Goal: Task Accomplishment & Management: Manage account settings

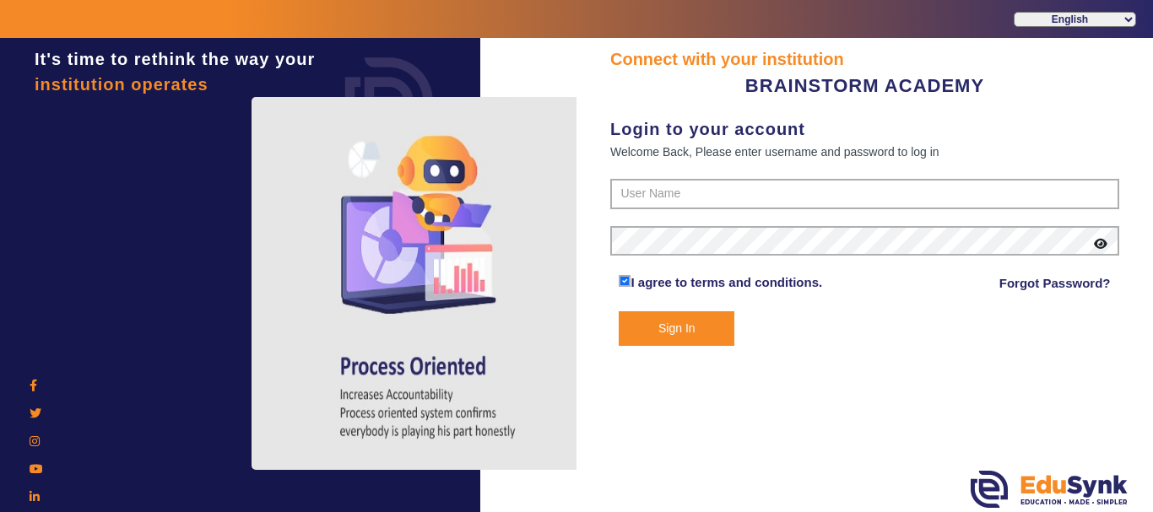
click at [730, 211] on form "I agree to terms and conditions. Forgot Password? Sign In" at bounding box center [864, 262] width 509 height 167
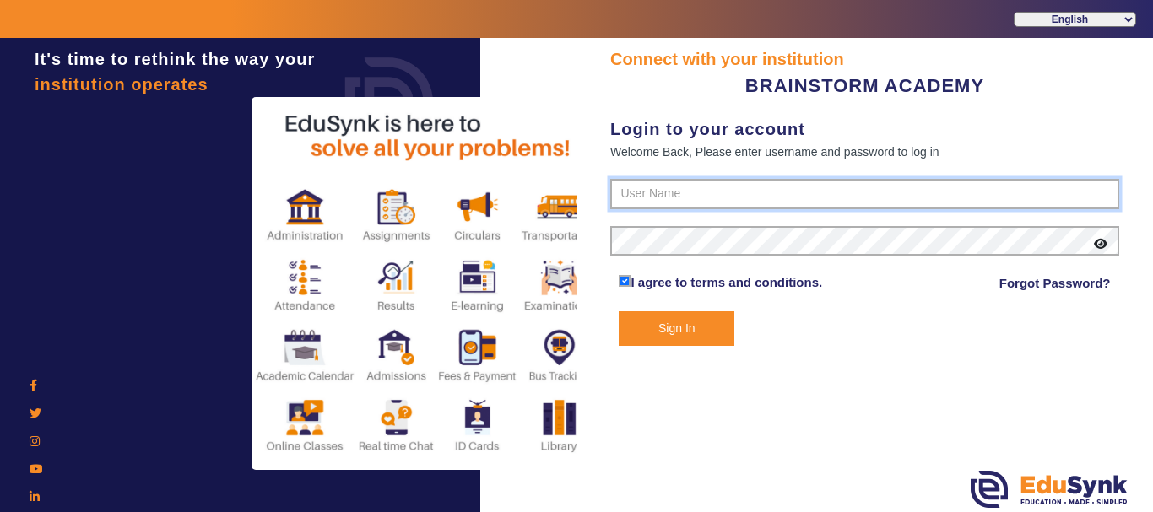
click at [734, 197] on input "text" at bounding box center [864, 194] width 509 height 30
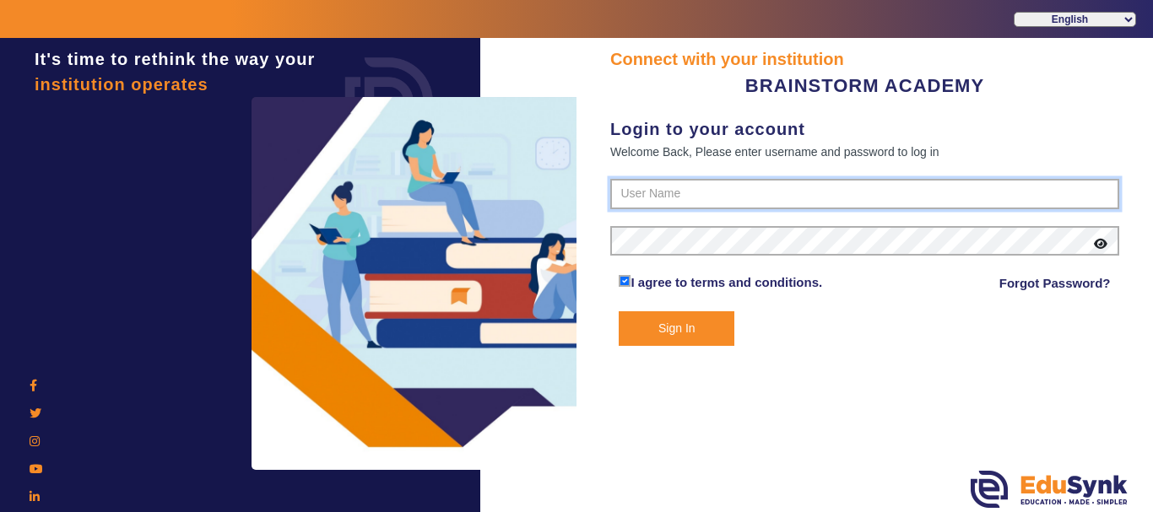
click at [754, 189] on input "text" at bounding box center [864, 194] width 509 height 30
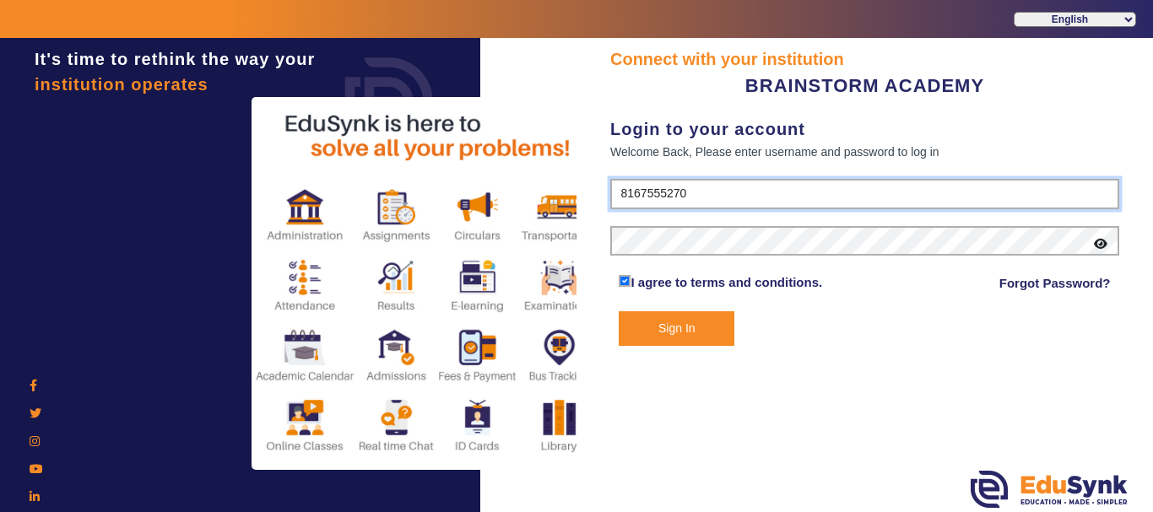
type input "8167555270"
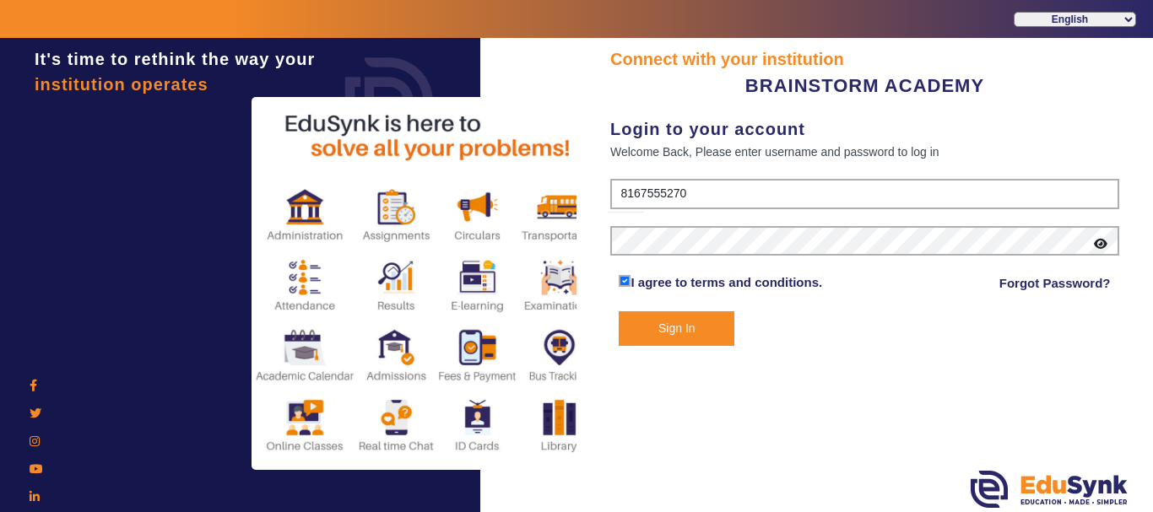
click at [701, 344] on button "Sign In" at bounding box center [677, 329] width 116 height 35
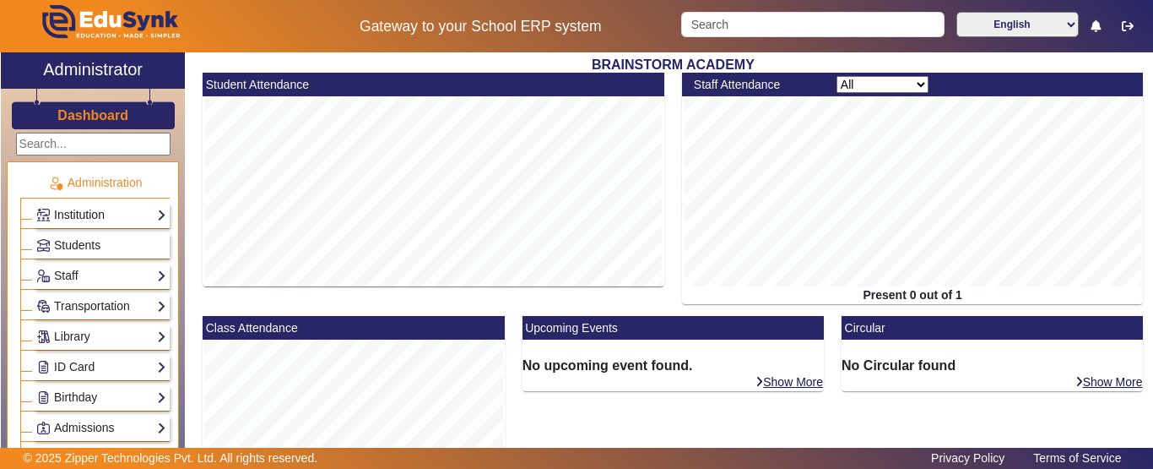
click at [149, 214] on link "Institution" at bounding box center [101, 214] width 130 height 19
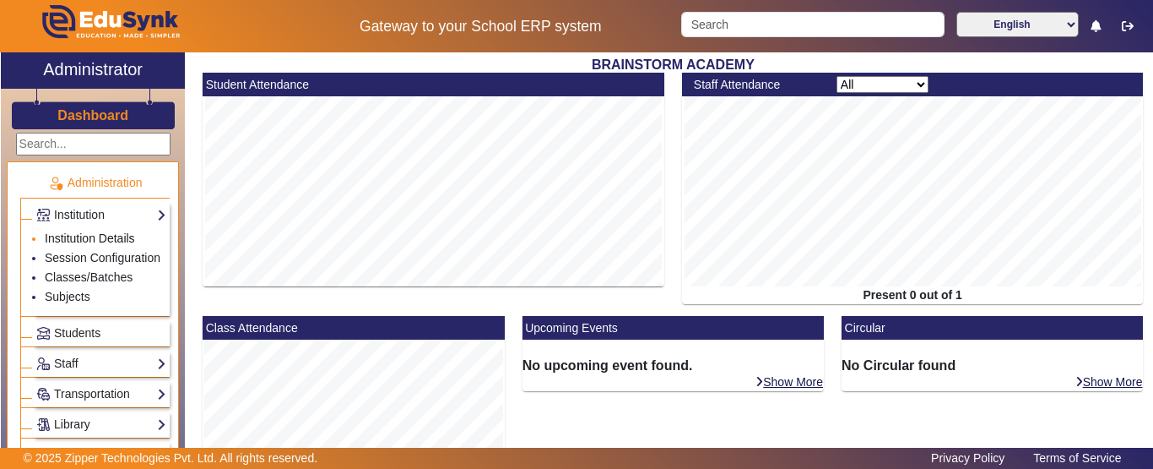
click at [120, 235] on link "Institution Details" at bounding box center [90, 238] width 90 height 14
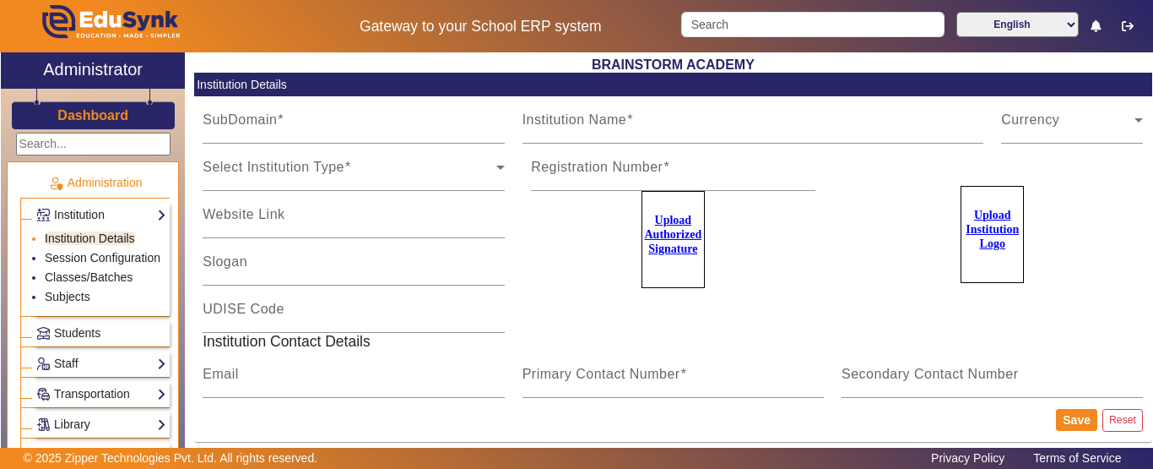
type input "BrainstormWB"
type input "BRAINSTORM ACADEMY"
type input "NA"
type input "[DOMAIN_NAME][EMAIL_ADDRESS][DOMAIN_NAME]"
type input "8167555270"
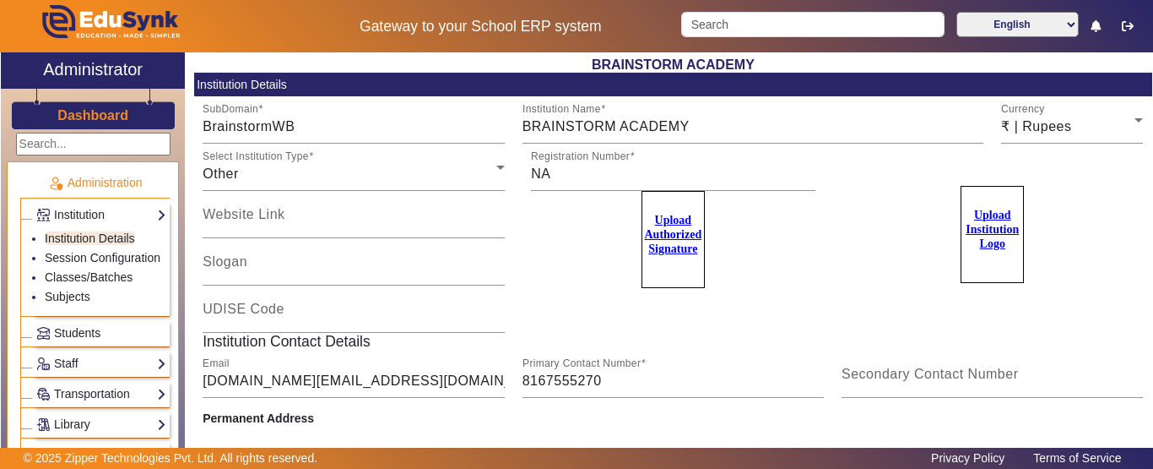
click at [1000, 227] on u "Upload Institution Logo" at bounding box center [992, 229] width 53 height 41
click at [0, 0] on input "Upload Institution Logo" at bounding box center [0, 0] width 0 height 0
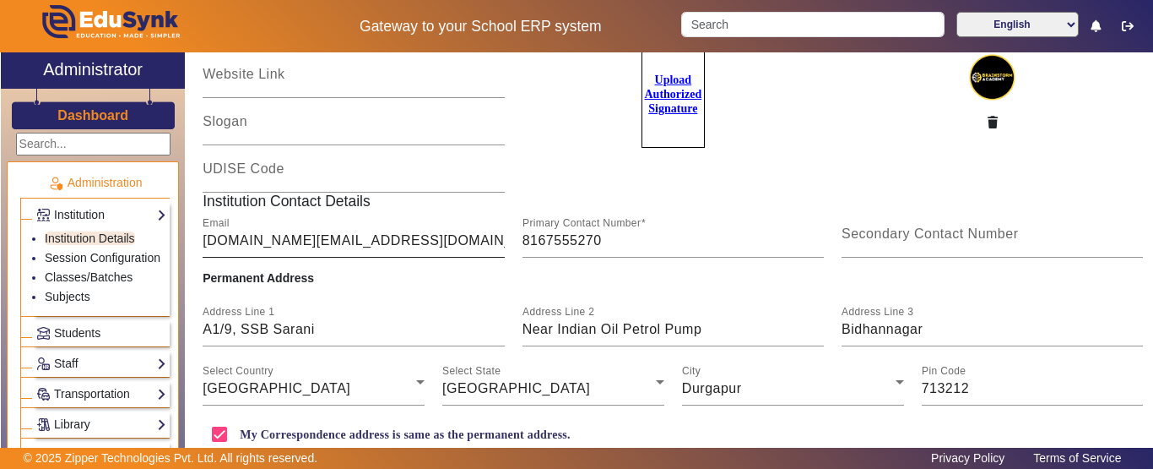
scroll to position [212, 0]
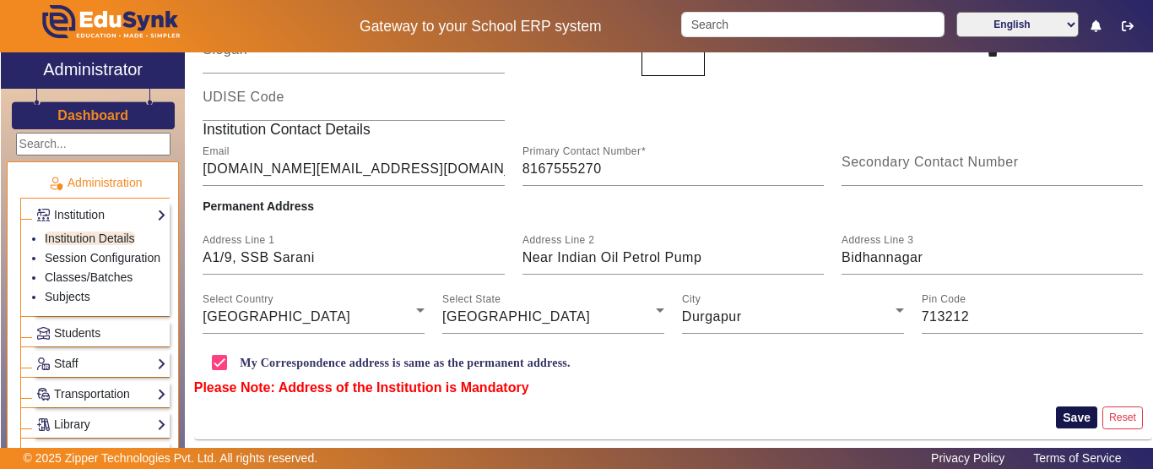
click at [1056, 412] on button "Save" at bounding box center [1076, 417] width 41 height 22
click at [75, 257] on link "Session Configuration" at bounding box center [103, 258] width 116 height 14
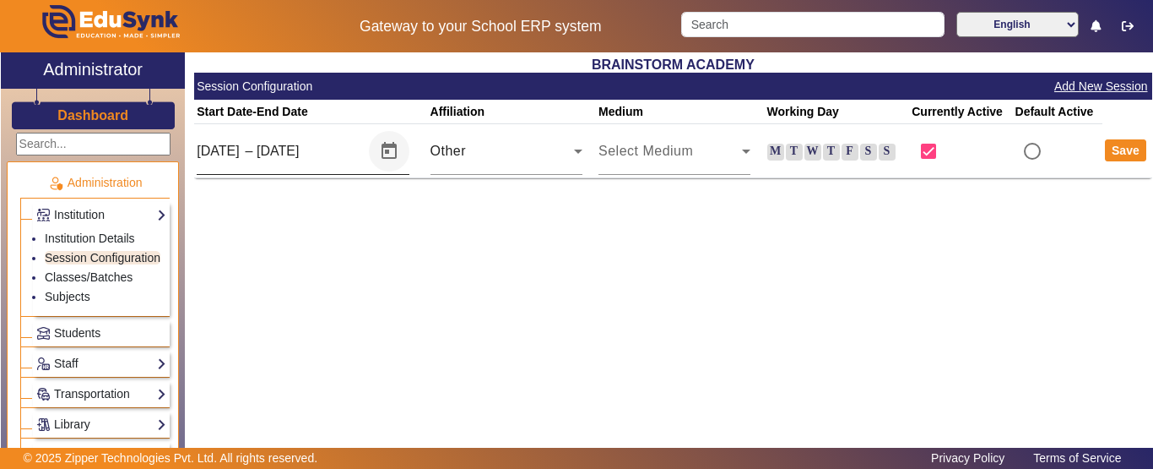
click at [373, 153] on span "Open calendar" at bounding box center [389, 151] width 41 height 41
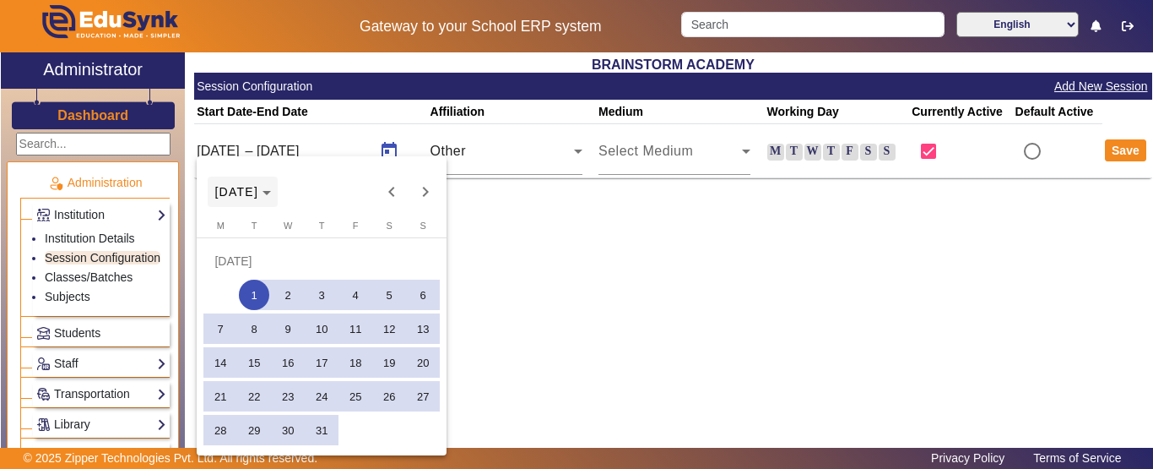
click at [271, 195] on icon "Choose month and year" at bounding box center [267, 193] width 8 height 4
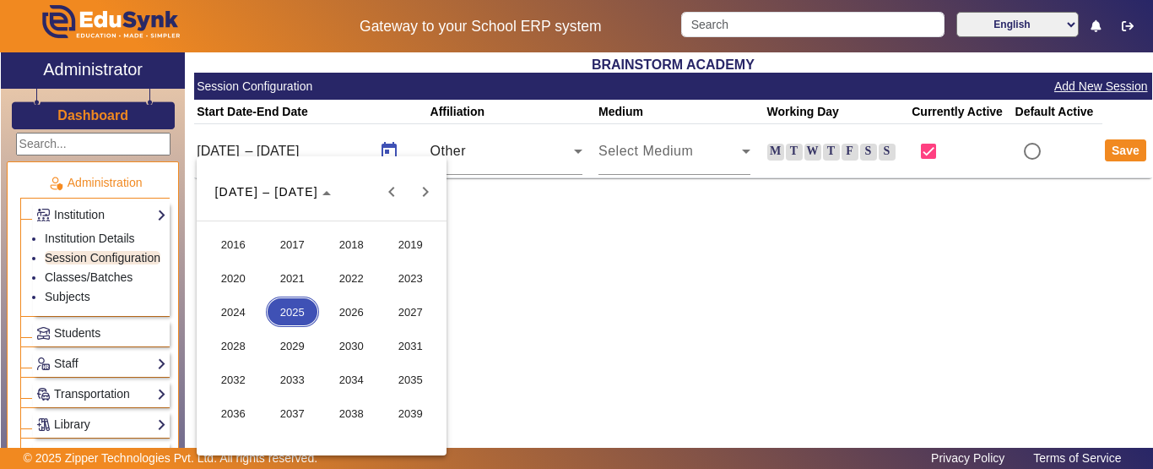
click at [284, 312] on span "2025" at bounding box center [292, 311] width 53 height 30
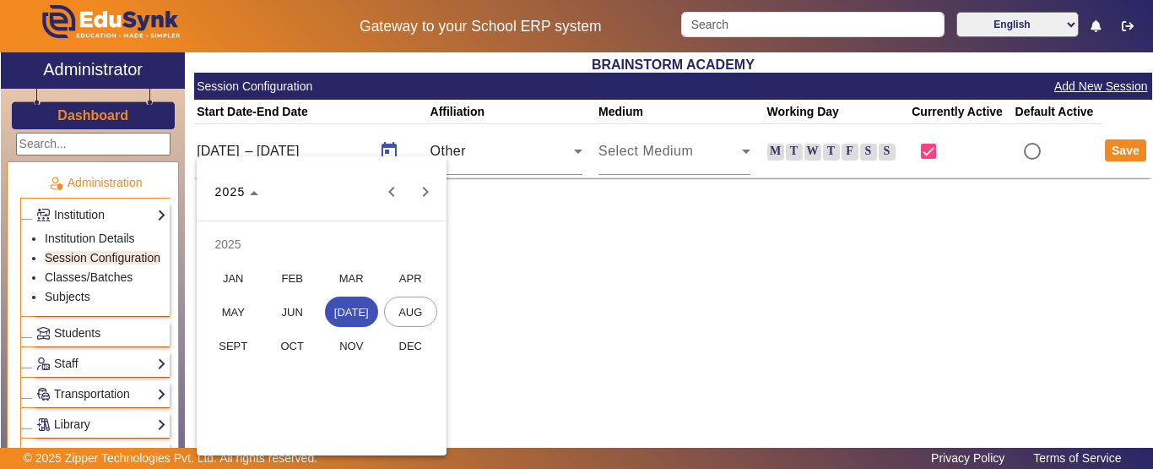
click at [347, 278] on span "MAR" at bounding box center [351, 278] width 53 height 30
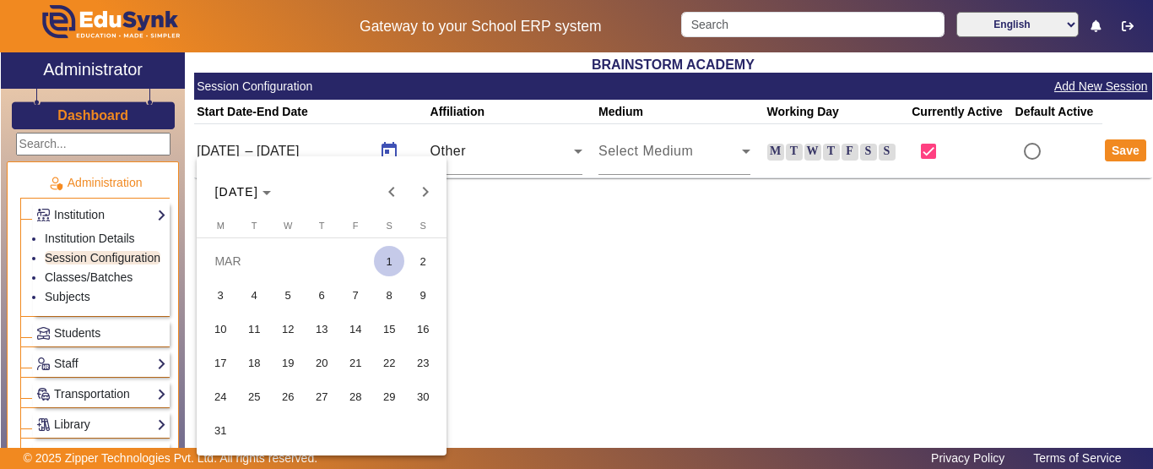
click at [387, 263] on span "1" at bounding box center [389, 261] width 30 height 30
type input "[DATE]"
click at [383, 266] on span "1" at bounding box center [389, 261] width 30 height 30
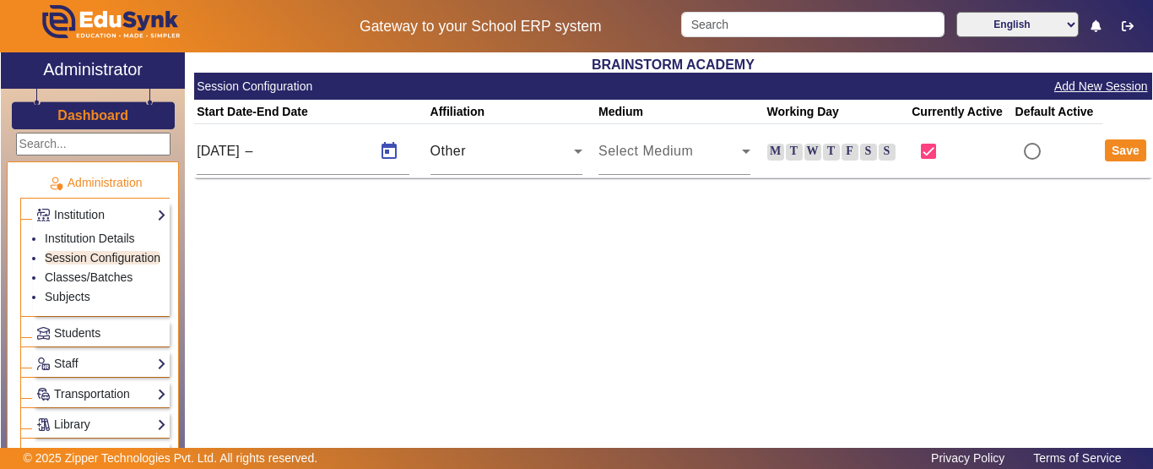
type input "[DATE]"
click at [394, 155] on span "Open calendar" at bounding box center [389, 151] width 41 height 41
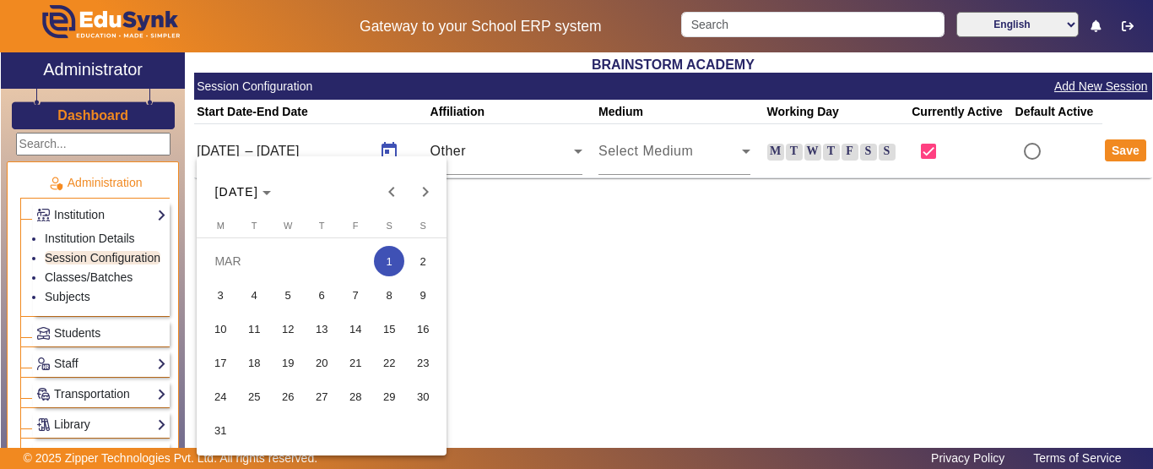
click at [391, 260] on span "1" at bounding box center [389, 261] width 30 height 30
click at [258, 196] on span "[DATE]" at bounding box center [236, 192] width 44 height 14
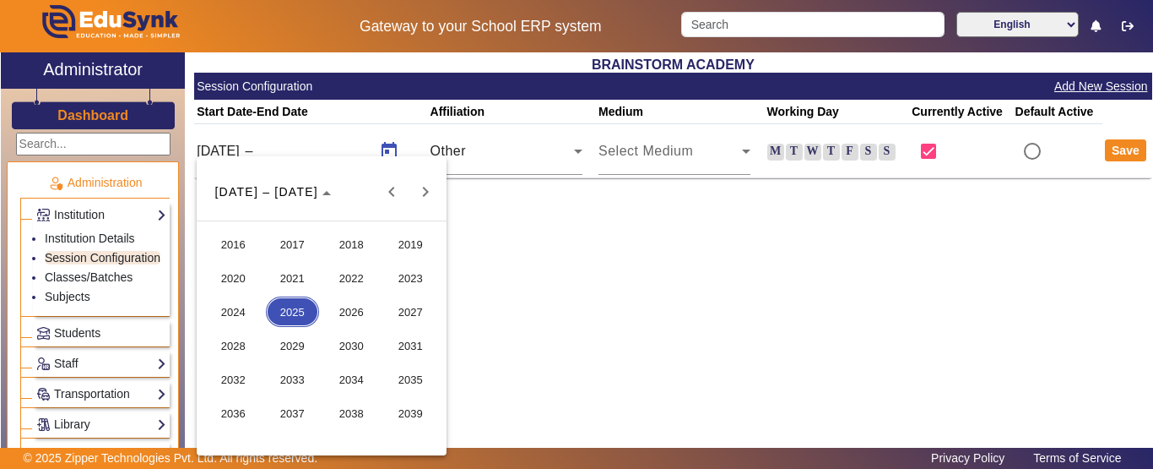
click at [350, 304] on span "2026" at bounding box center [351, 311] width 53 height 30
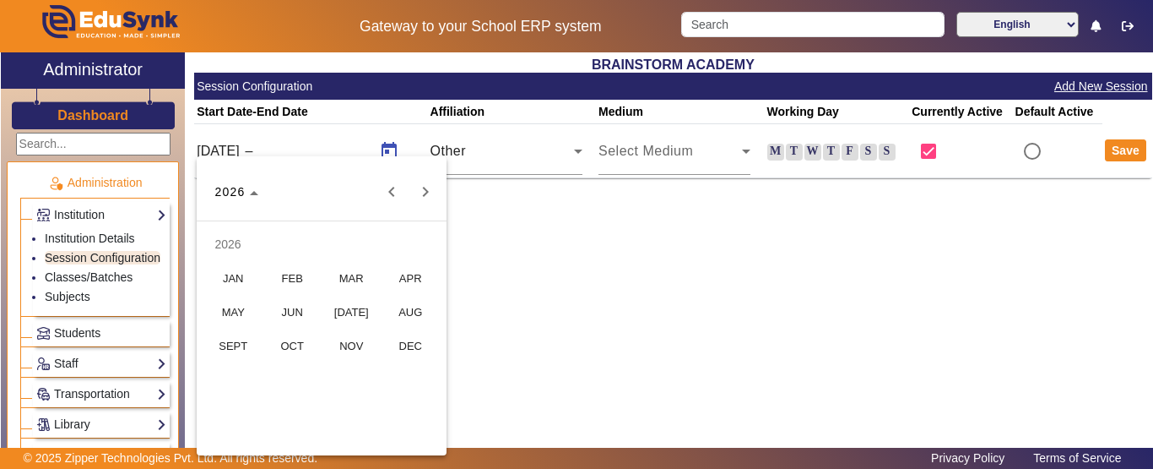
click at [292, 279] on span "FEB" at bounding box center [292, 278] width 53 height 30
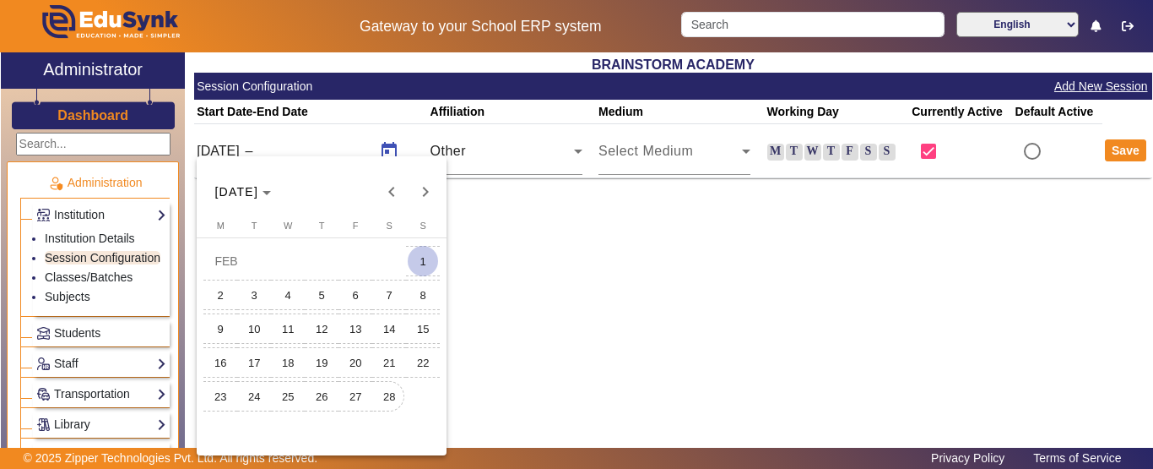
click at [389, 390] on span "28" at bounding box center [389, 396] width 30 height 30
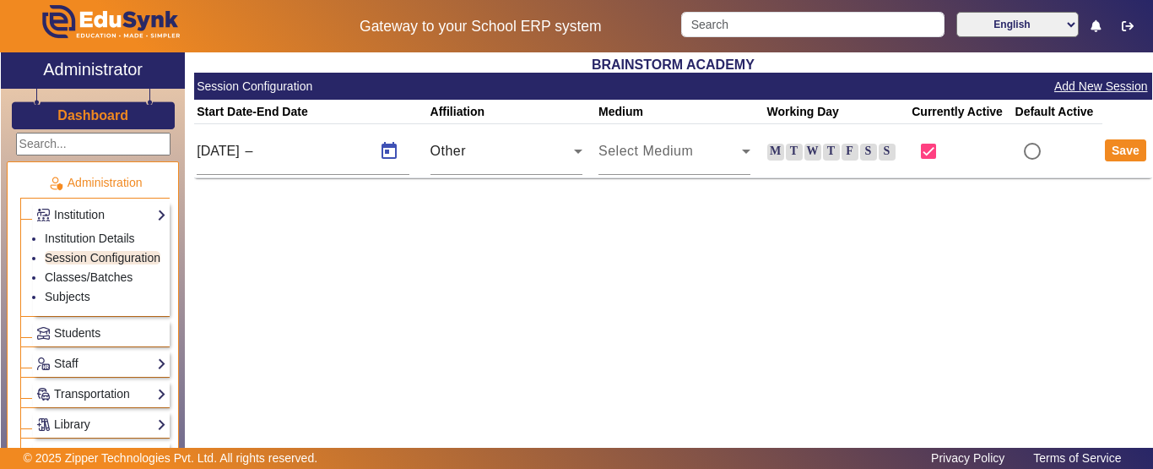
type input "[DATE]"
click at [549, 157] on div "Other" at bounding box center [503, 151] width 144 height 20
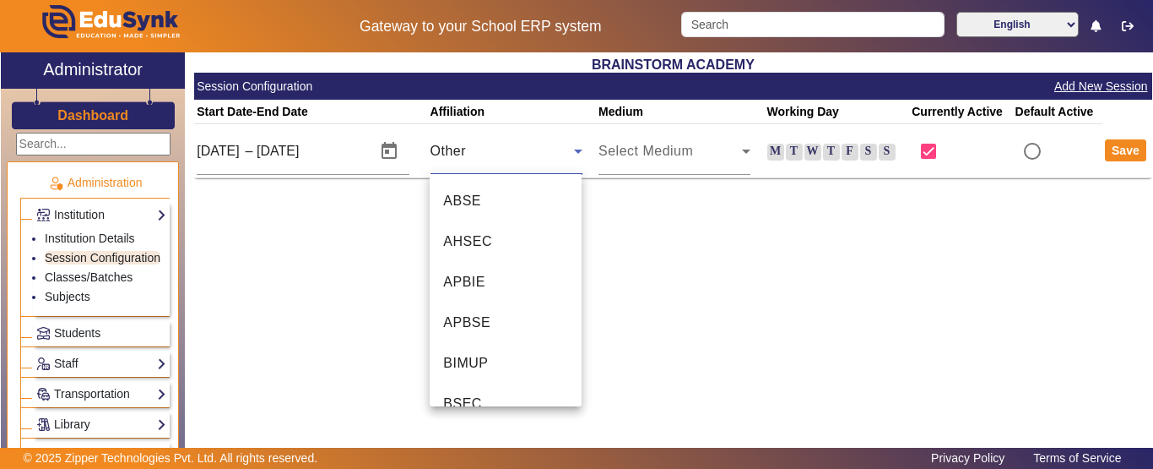
click at [673, 275] on div at bounding box center [576, 234] width 1153 height 469
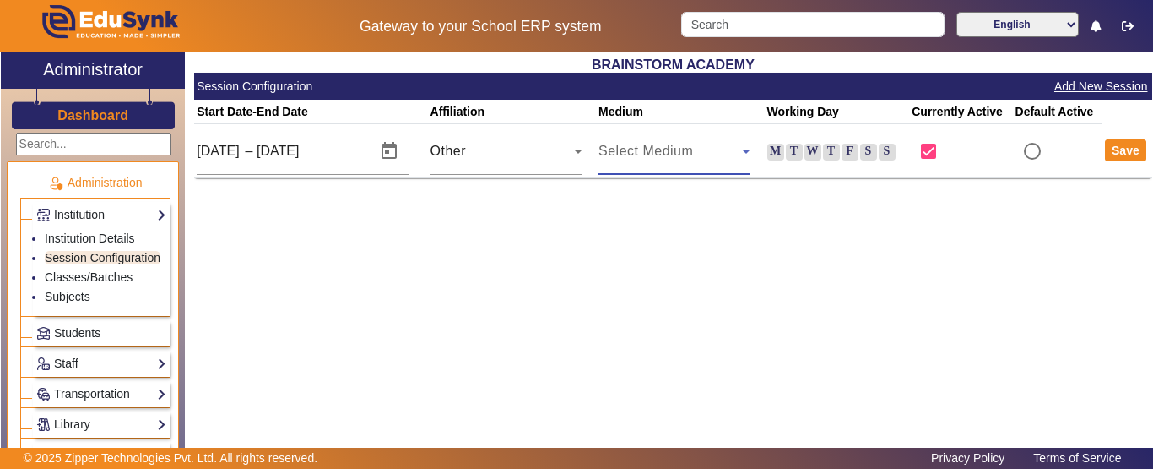
click at [714, 154] on div "Select Medium" at bounding box center [671, 151] width 144 height 20
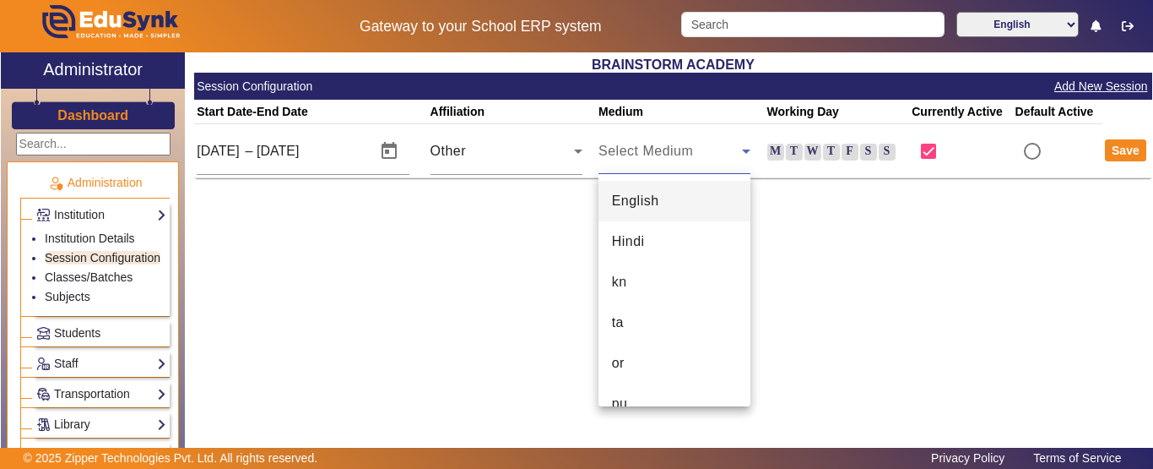
click at [696, 203] on mat-option "English" at bounding box center [675, 201] width 152 height 41
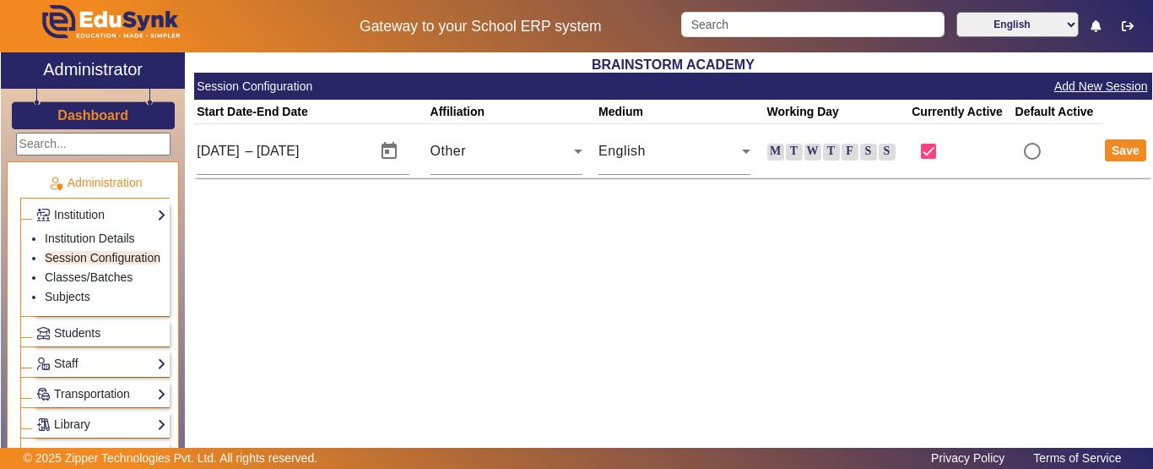
click at [865, 152] on label "S" at bounding box center [868, 152] width 17 height 17
click at [0, 0] on input "S" at bounding box center [0, 0] width 0 height 0
click at [849, 151] on label "F" at bounding box center [850, 152] width 17 height 17
click at [0, 0] on input "F" at bounding box center [0, 0] width 0 height 0
click at [831, 151] on label "T" at bounding box center [831, 152] width 17 height 17
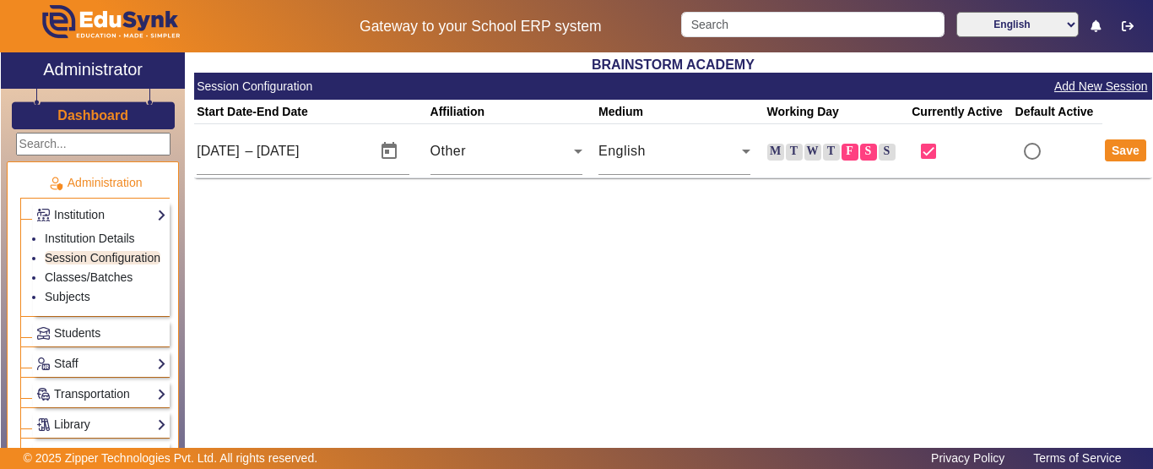
click at [0, 0] on input "T" at bounding box center [0, 0] width 0 height 0
click at [805, 151] on label "W" at bounding box center [813, 152] width 17 height 17
click at [0, 0] on input "W" at bounding box center [0, 0] width 0 height 0
click at [794, 151] on label "T" at bounding box center [794, 152] width 17 height 17
click at [0, 0] on input "T" at bounding box center [0, 0] width 0 height 0
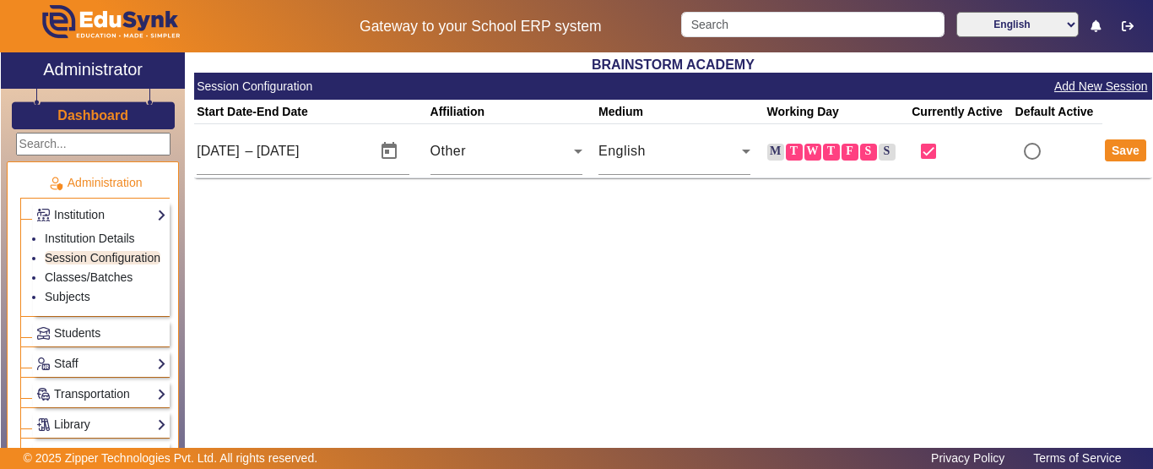
click at [780, 151] on label "M" at bounding box center [775, 152] width 17 height 17
click at [0, 0] on input "M" at bounding box center [0, 0] width 0 height 0
click at [884, 151] on label "S" at bounding box center [887, 152] width 17 height 17
click at [0, 0] on input "S" at bounding box center [0, 0] width 0 height 0
click at [1125, 149] on button "Save" at bounding box center [1125, 150] width 41 height 22
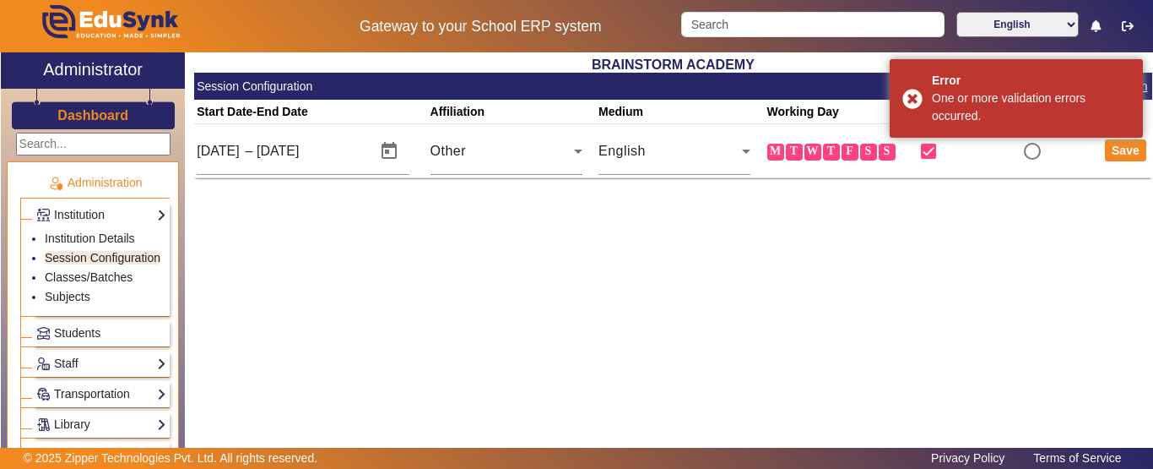
click at [973, 182] on div "BRAINSTORM ACADEMY Session Configuration Add New Session Start Date-End Date Af…" at bounding box center [673, 121] width 958 height 138
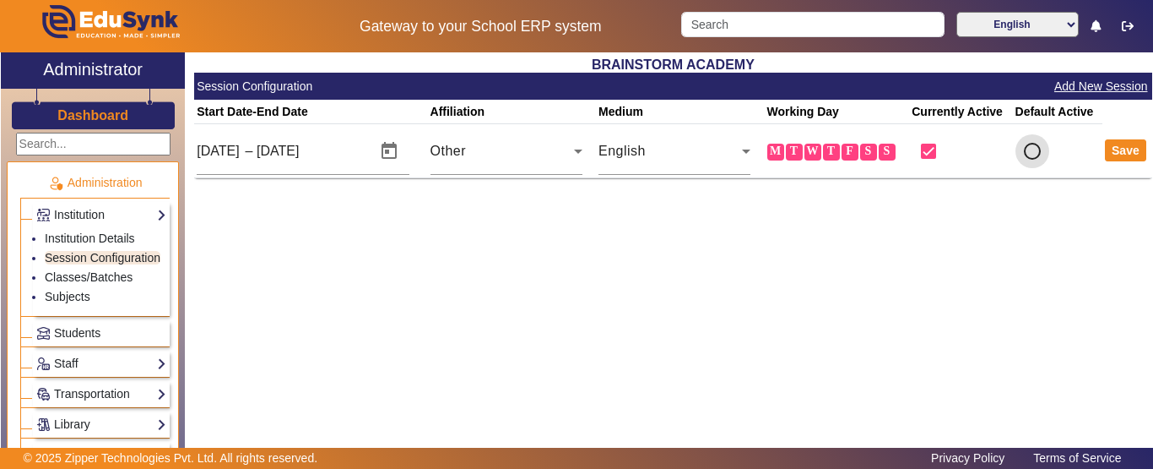
click at [1026, 150] on input "radio" at bounding box center [1033, 151] width 34 height 34
radio input "true"
click at [1120, 156] on button "Save" at bounding box center [1125, 150] width 41 height 22
click at [981, 202] on div "BRAINSTORM ACADEMY Session Configuration Add New Session Start Date-End Date Af…" at bounding box center [668, 263] width 967 height 422
click at [1119, 154] on button "Save" at bounding box center [1125, 150] width 41 height 22
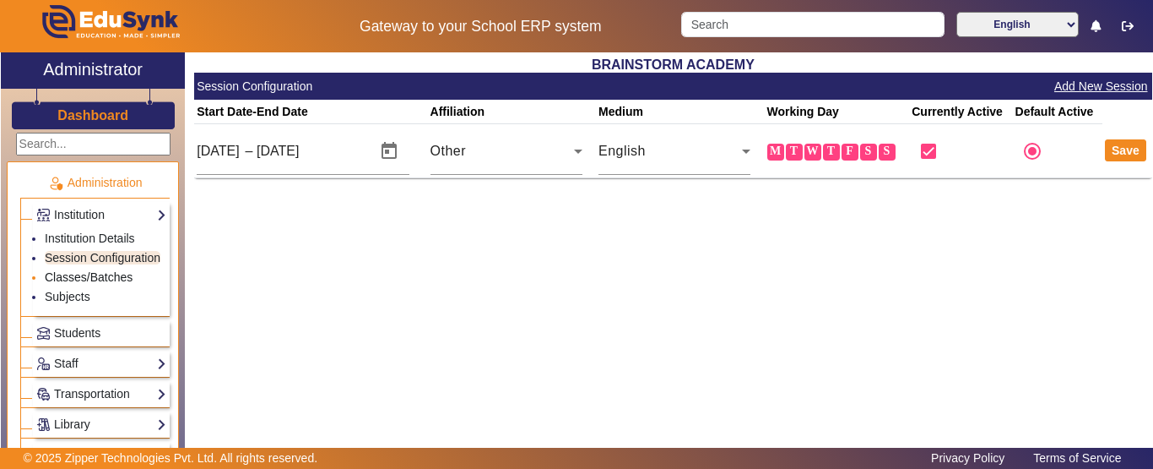
click at [121, 284] on link "Classes/Batches" at bounding box center [89, 277] width 88 height 14
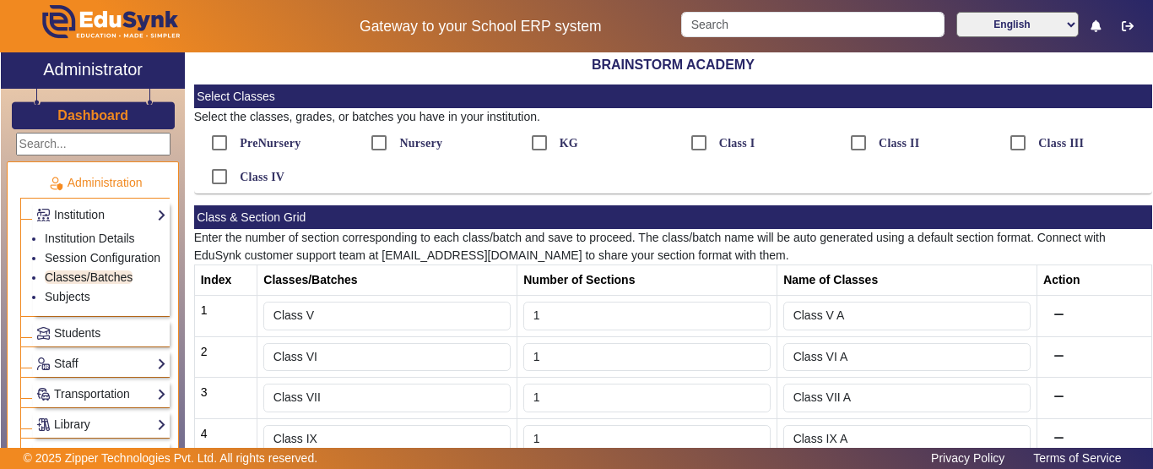
scroll to position [140, 0]
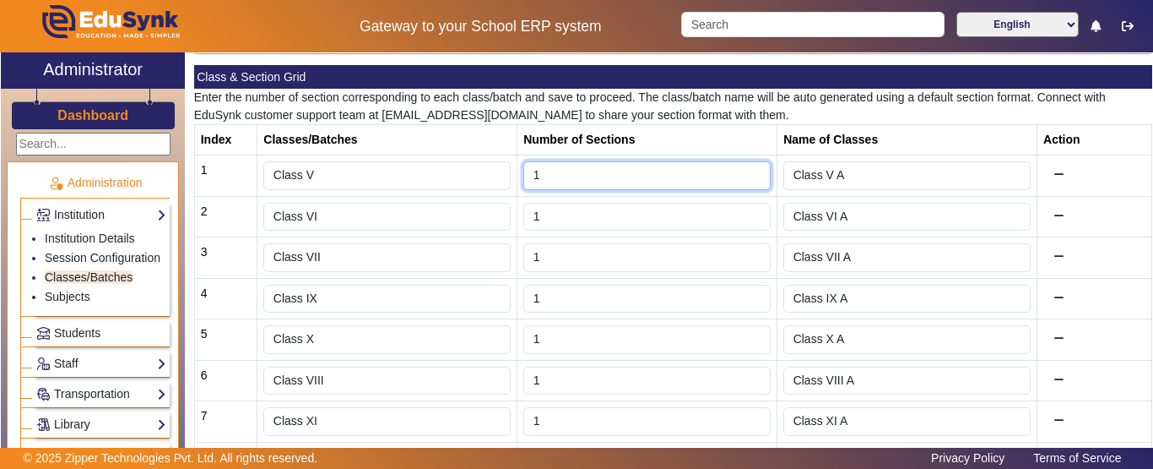
click at [567, 172] on input "1" at bounding box center [646, 175] width 247 height 29
click at [747, 178] on input "1" at bounding box center [646, 175] width 247 height 29
type input "2"
click at [747, 170] on input "2" at bounding box center [646, 175] width 247 height 29
type input "Class V A,Class V B"
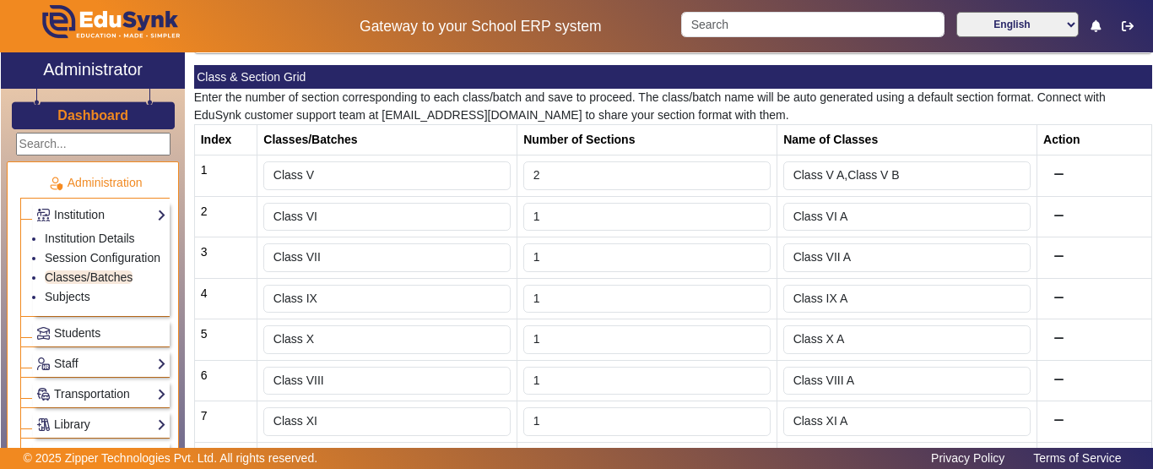
click at [751, 144] on th "Number of Sections" at bounding box center [647, 140] width 260 height 30
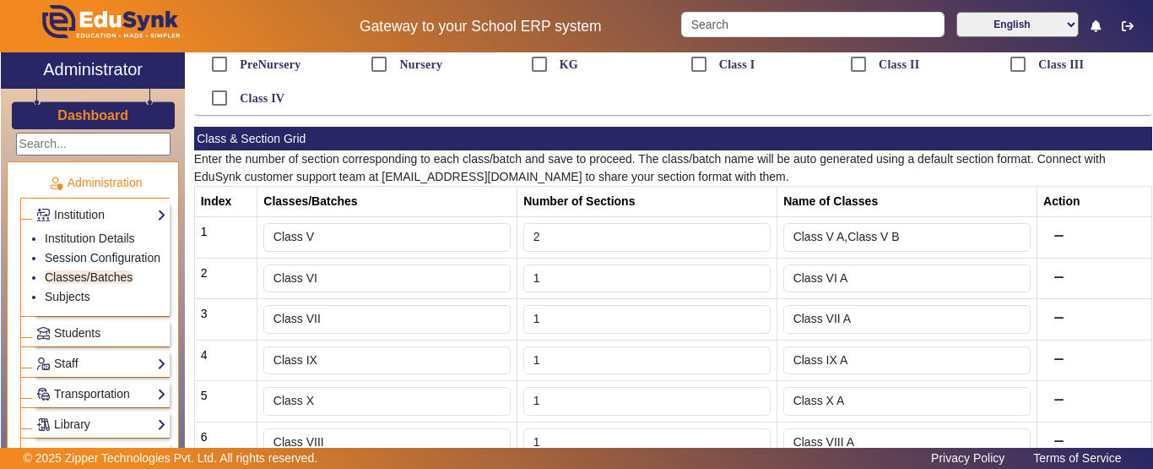
scroll to position [219, 0]
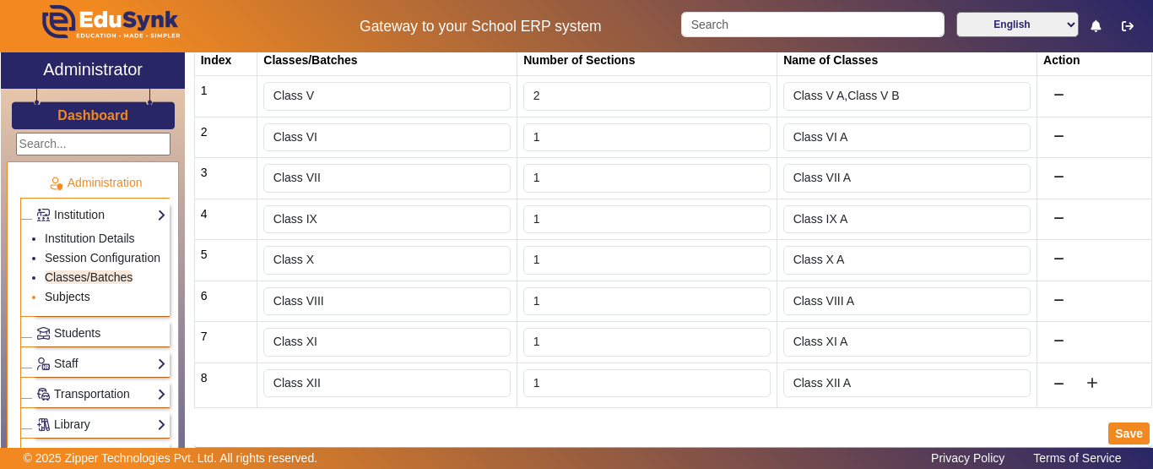
click at [83, 303] on link "Subjects" at bounding box center [68, 297] width 46 height 14
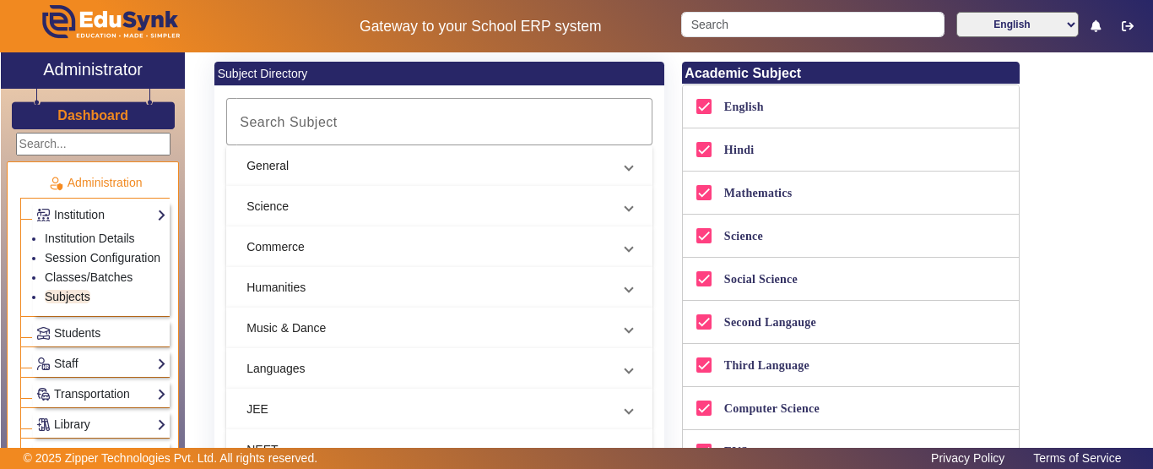
scroll to position [281, 0]
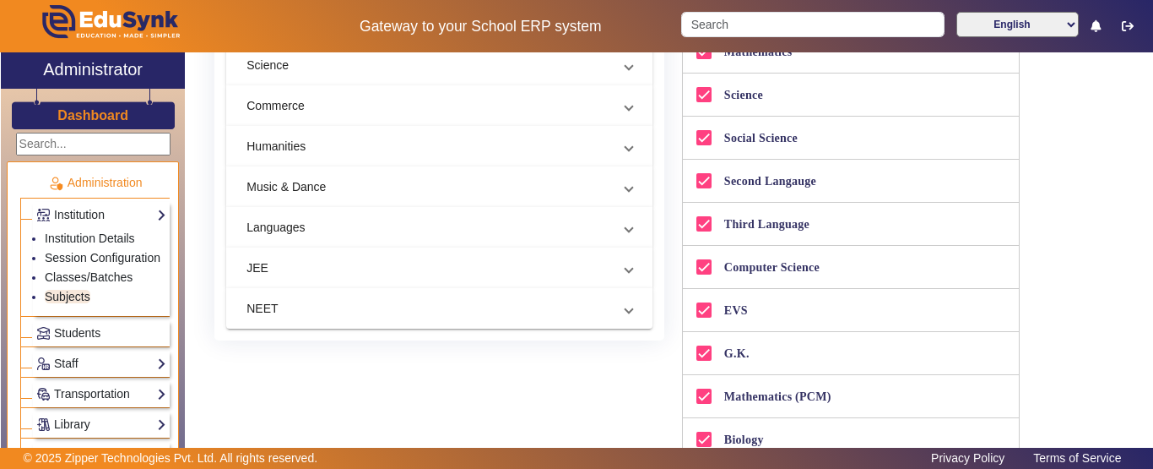
click at [626, 101] on span at bounding box center [629, 106] width 7 height 18
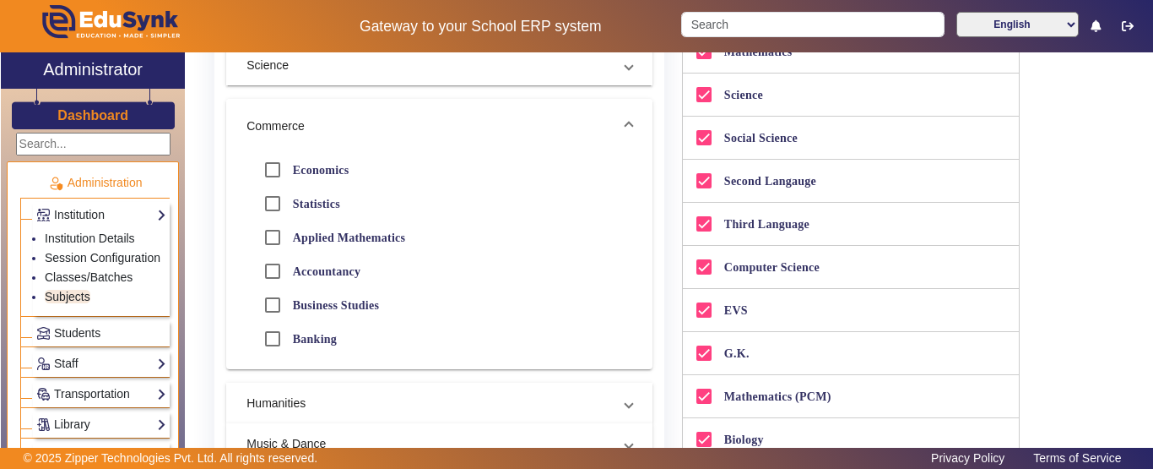
click at [631, 118] on mat-expansion-panel-header "Commerce" at bounding box center [439, 126] width 426 height 54
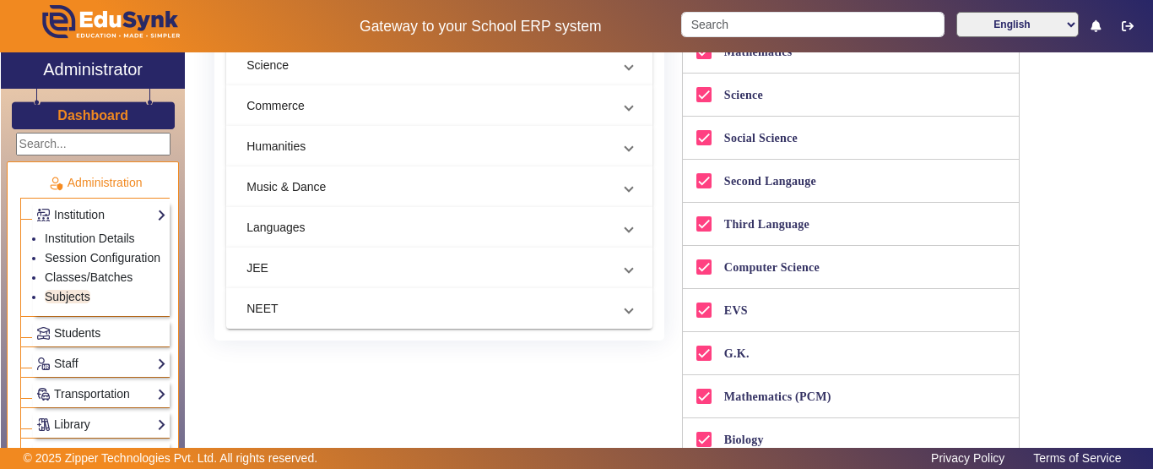
click at [79, 339] on span "Students" at bounding box center [77, 333] width 46 height 14
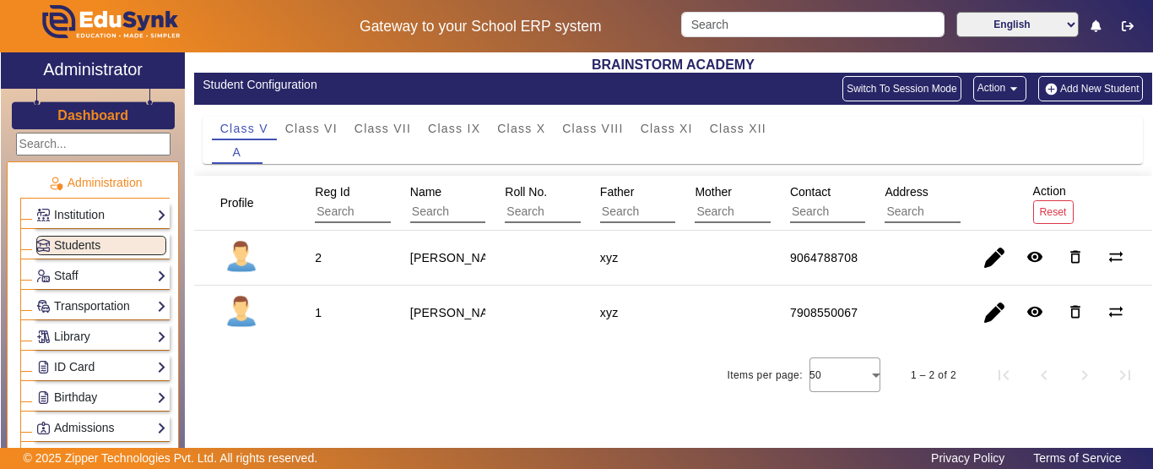
click at [1005, 85] on button "Action arrow_drop_down" at bounding box center [999, 88] width 53 height 25
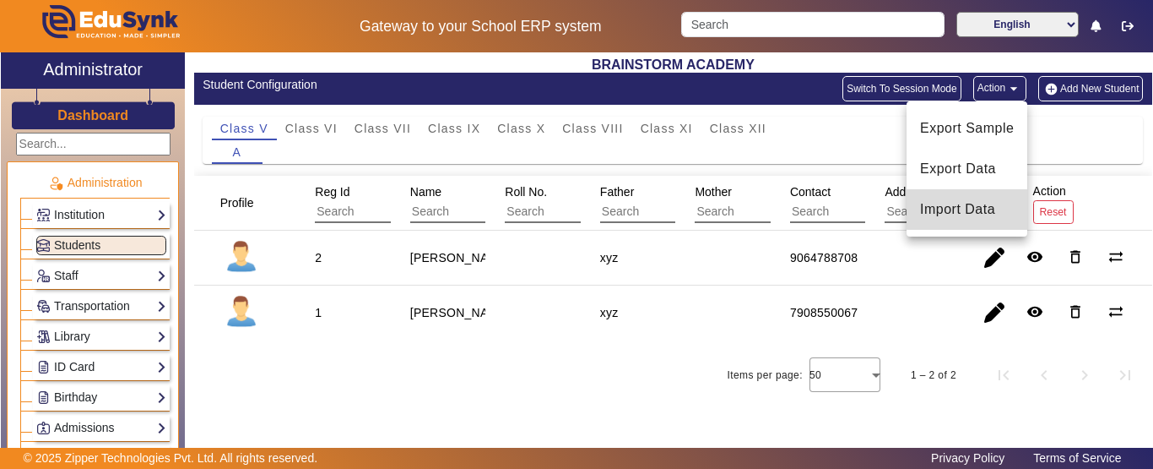
click at [973, 204] on span "Import Data" at bounding box center [967, 209] width 94 height 20
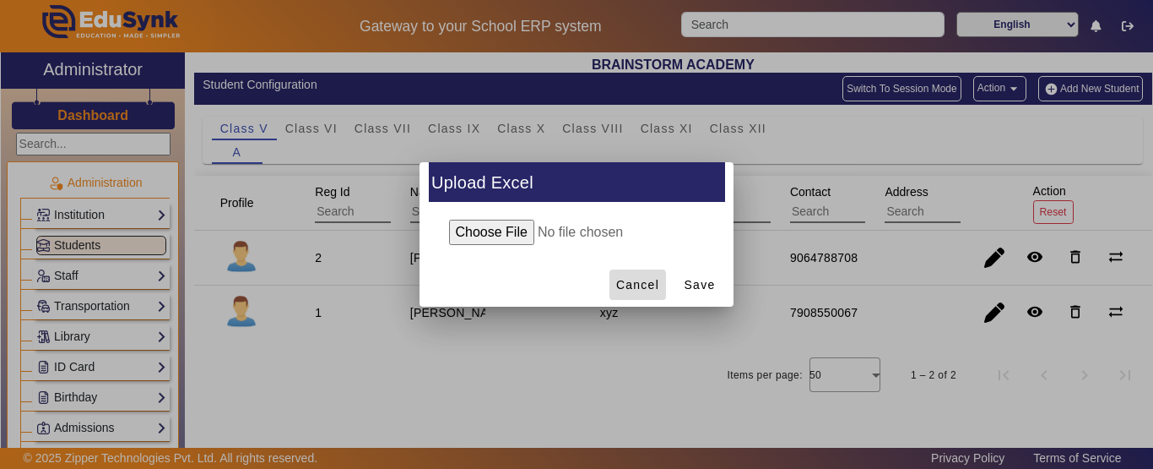
click at [637, 289] on span "Cancel" at bounding box center [637, 285] width 43 height 18
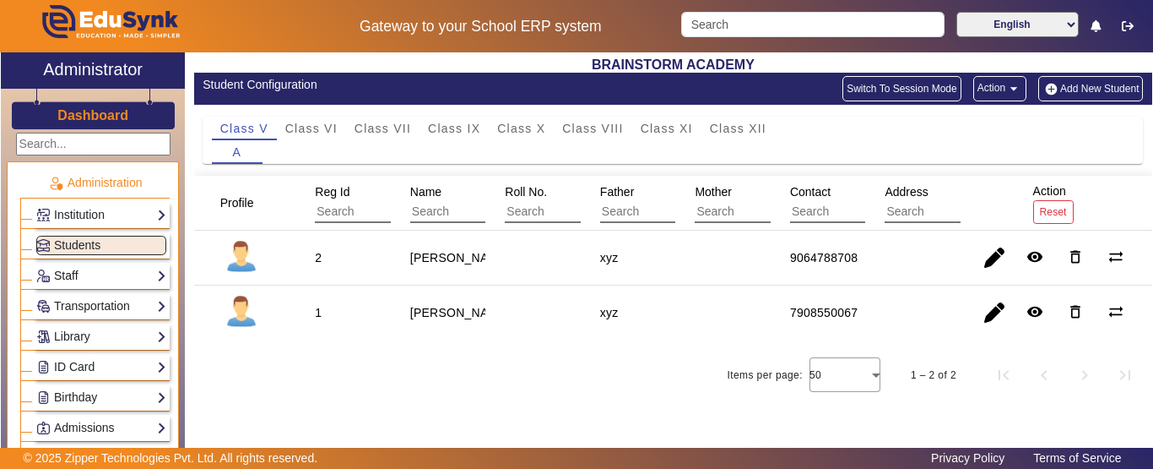
click at [89, 274] on link "Staff" at bounding box center [101, 275] width 130 height 19
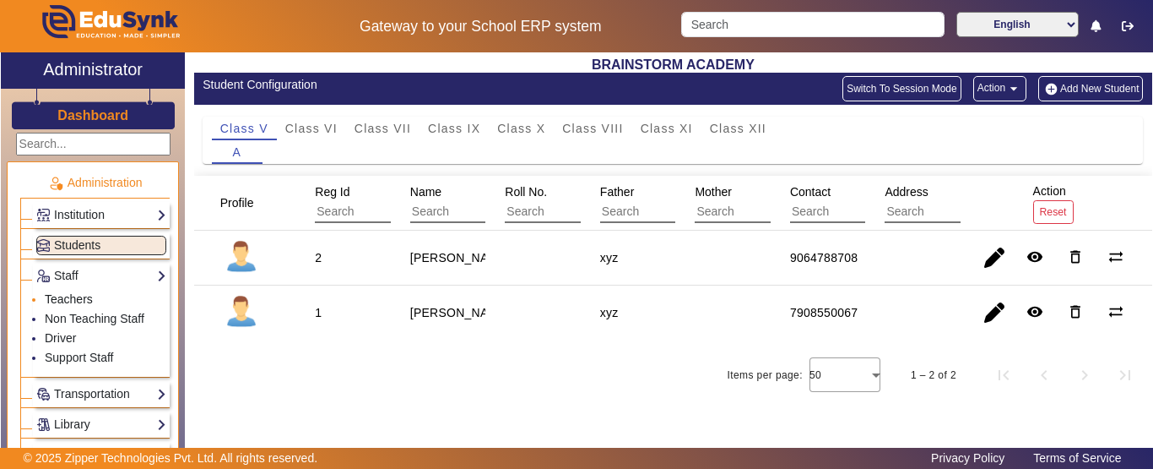
click at [63, 300] on link "Teachers" at bounding box center [69, 299] width 48 height 14
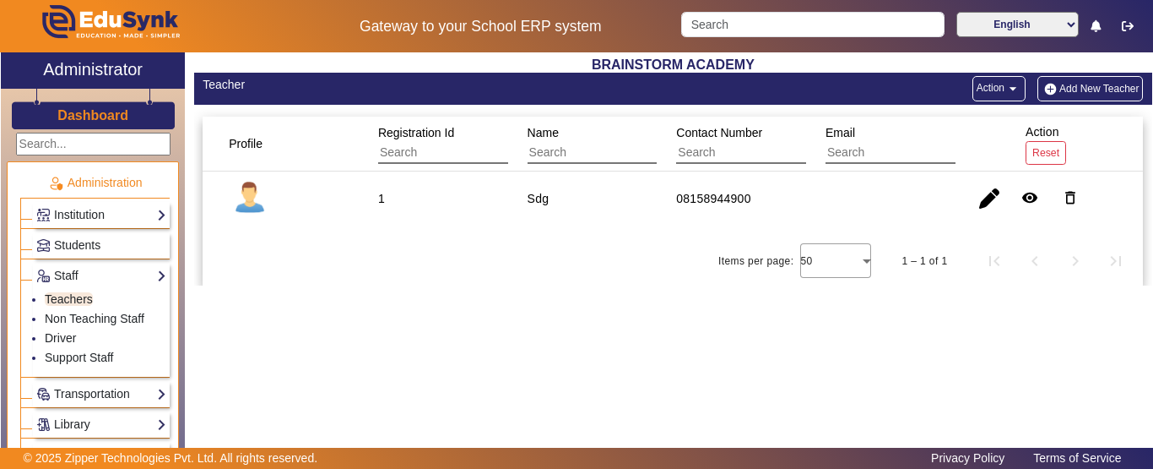
click at [1014, 91] on mat-icon "arrow_drop_down" at bounding box center [1013, 88] width 17 height 17
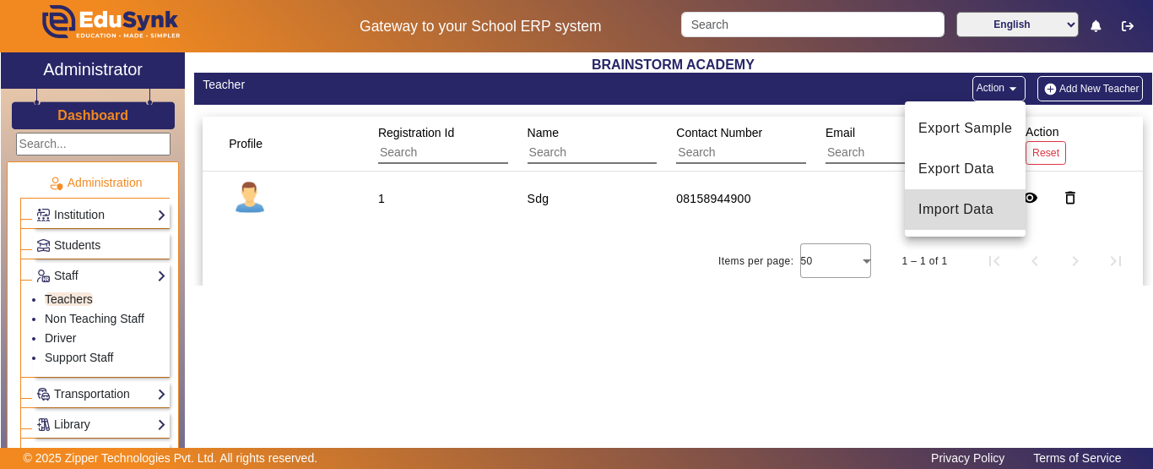
click at [960, 208] on span "Import Data" at bounding box center [965, 209] width 94 height 20
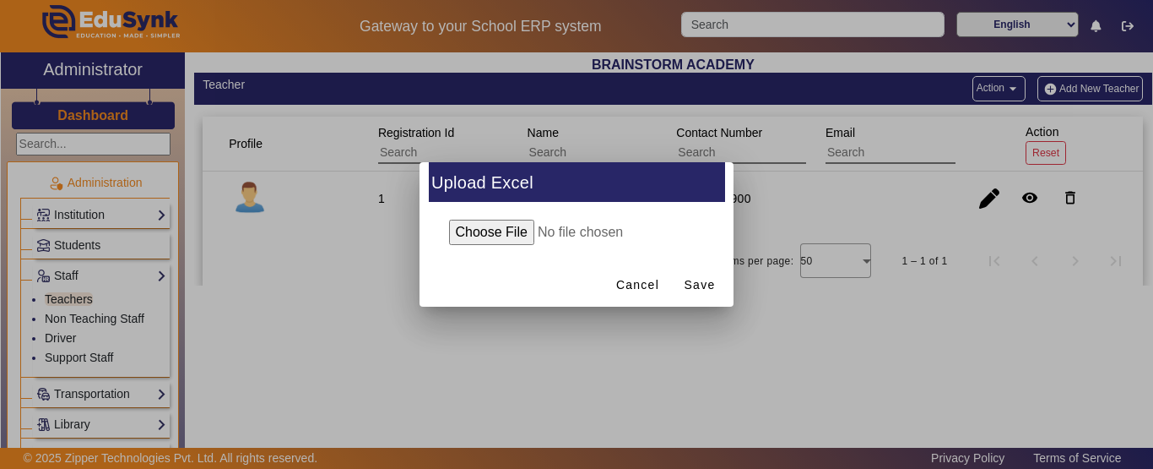
click at [520, 235] on input "file" at bounding box center [577, 231] width 274 height 25
type input "C:\fakepath\Teacher_6_10_2025.xlsx"
click at [703, 284] on span "Save" at bounding box center [700, 285] width 31 height 18
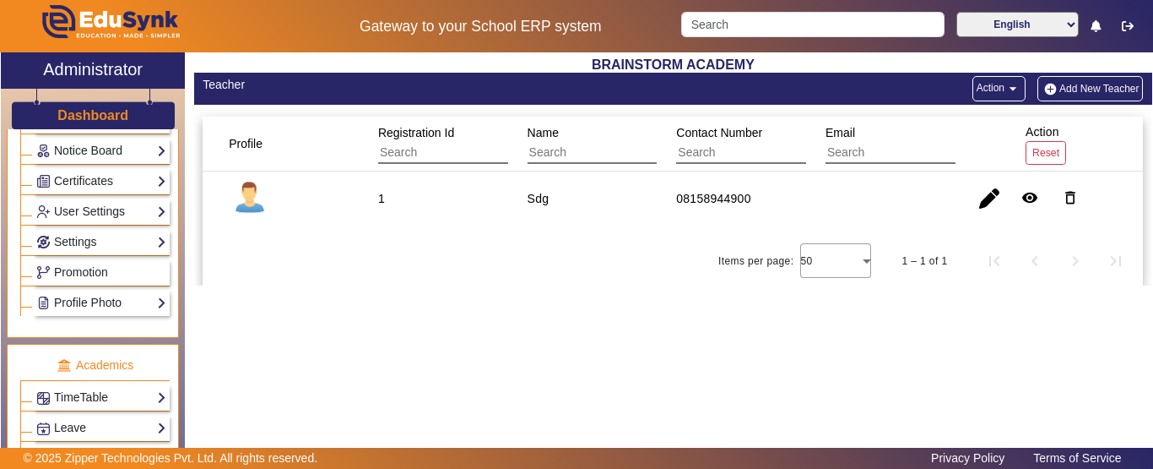
scroll to position [377, 0]
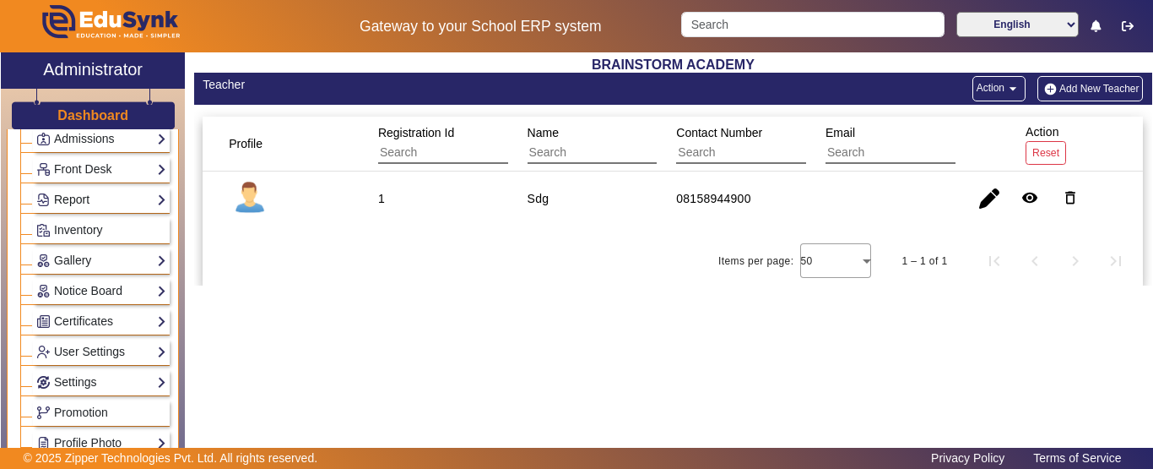
click at [110, 193] on link "Report" at bounding box center [101, 199] width 130 height 19
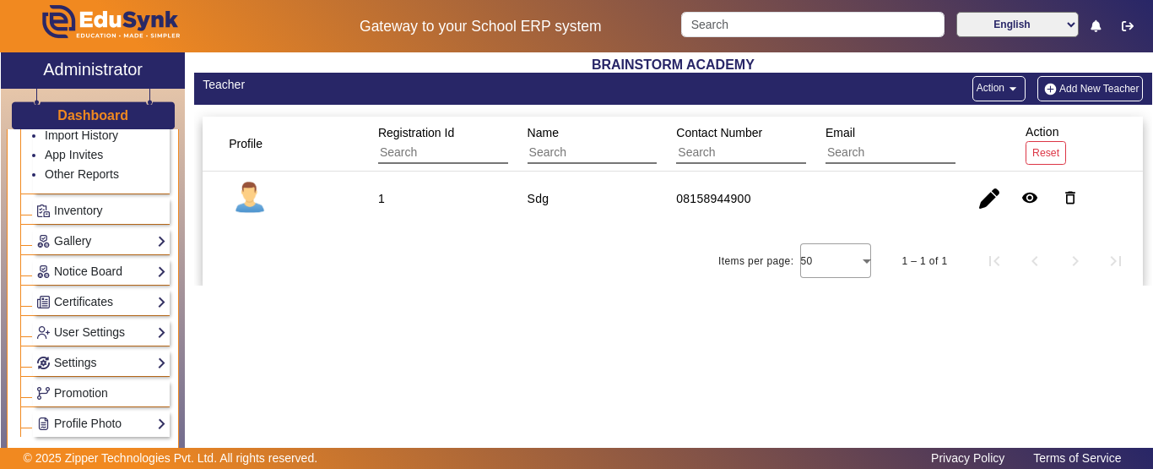
scroll to position [289, 0]
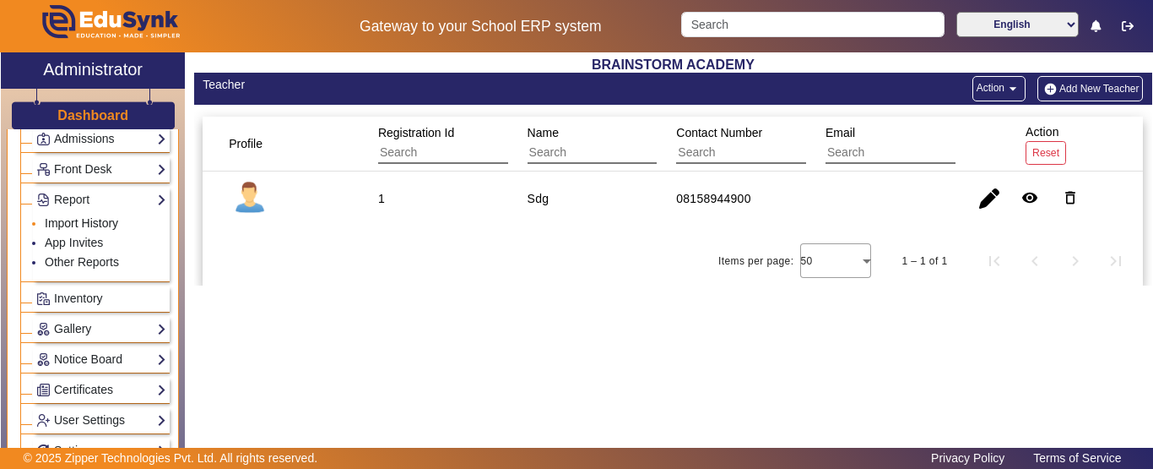
click at [95, 216] on link "Import History" at bounding box center [81, 223] width 73 height 14
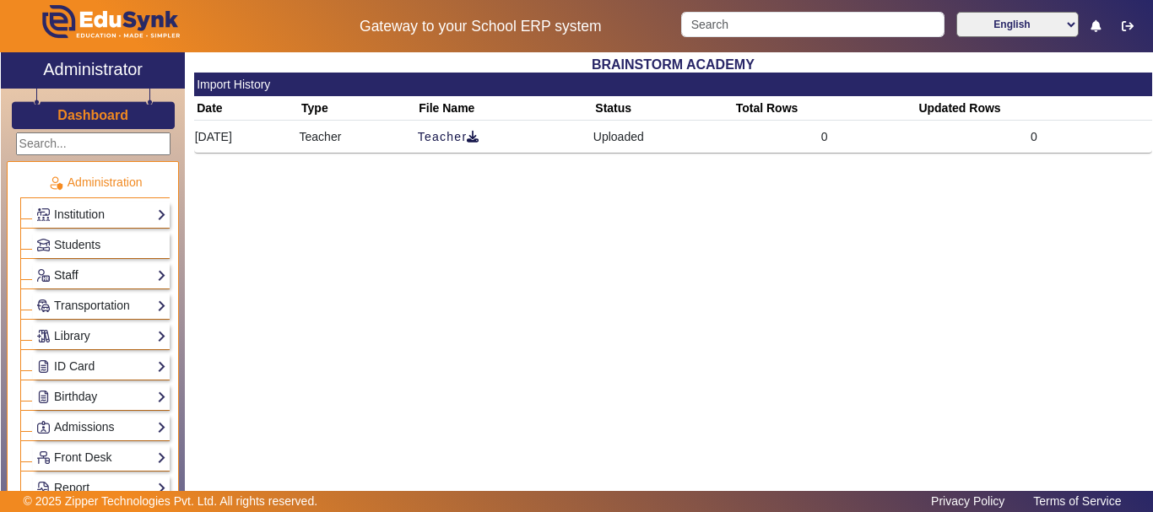
click at [106, 279] on link "Staff" at bounding box center [101, 275] width 130 height 19
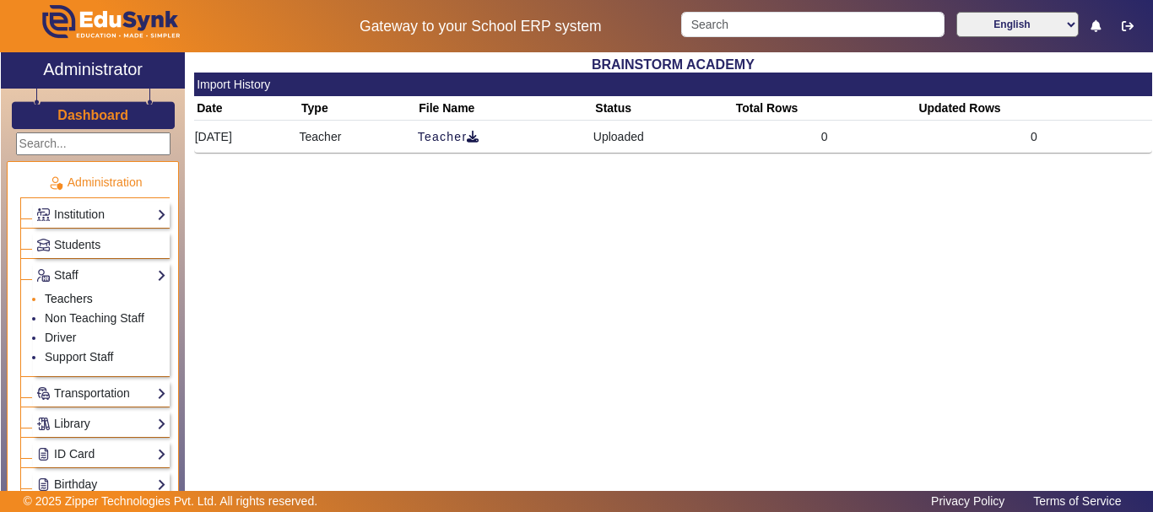
click at [79, 301] on link "Teachers" at bounding box center [69, 299] width 48 height 14
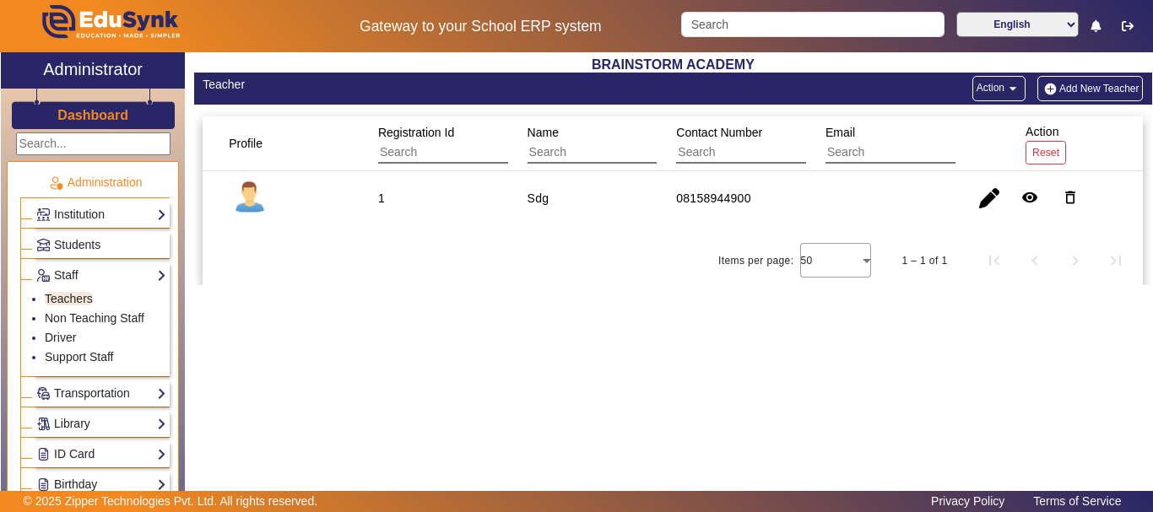
click at [1016, 79] on button "Action arrow_drop_down" at bounding box center [999, 88] width 53 height 25
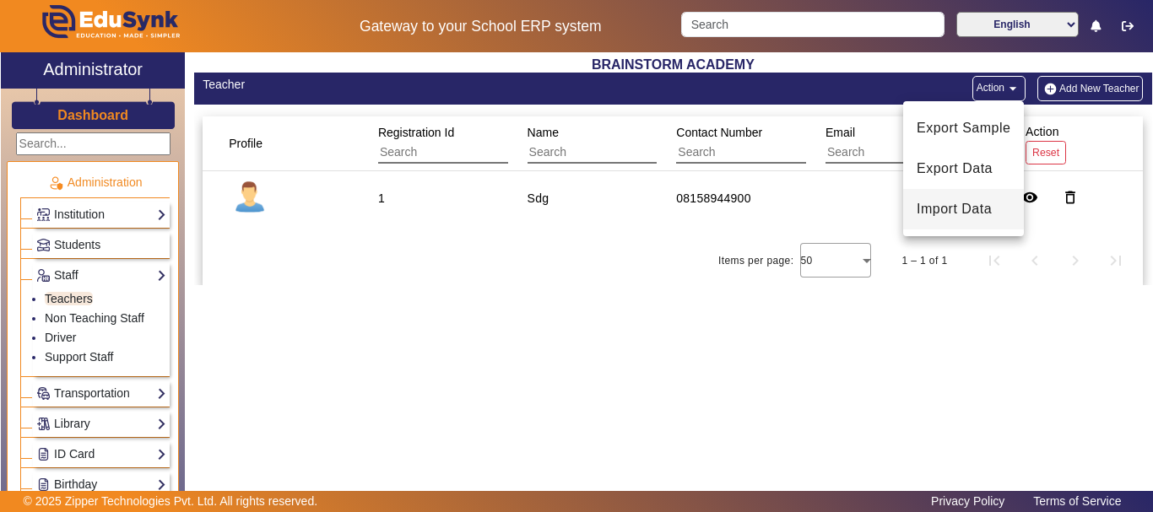
click at [962, 212] on span "Import Data" at bounding box center [964, 209] width 94 height 20
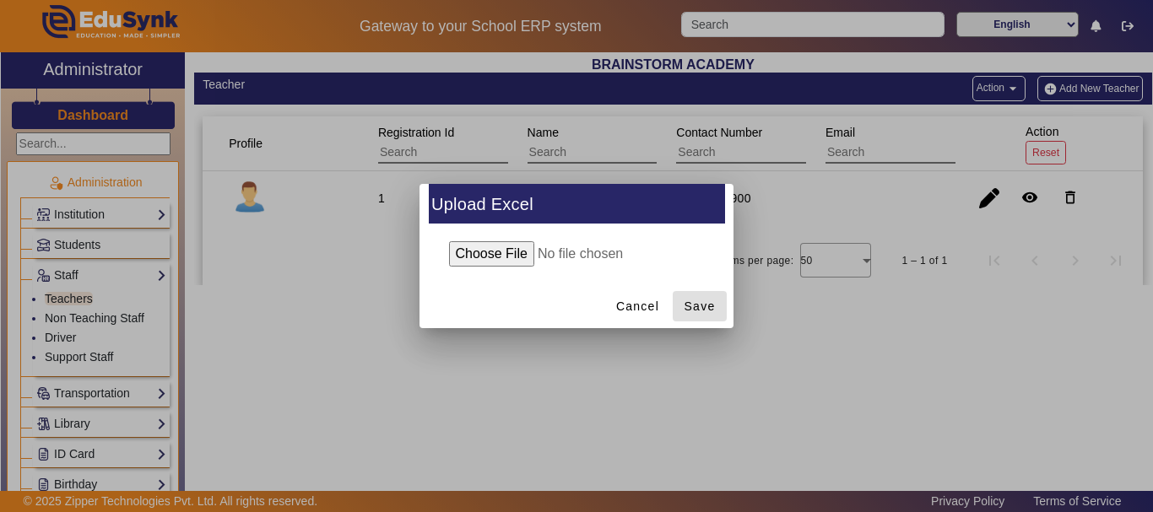
click at [517, 250] on input "file" at bounding box center [577, 253] width 274 height 25
type input "C:\fakepath\Teacher_6_10_2025.xlsx"
click at [688, 305] on span "Save" at bounding box center [700, 307] width 31 height 18
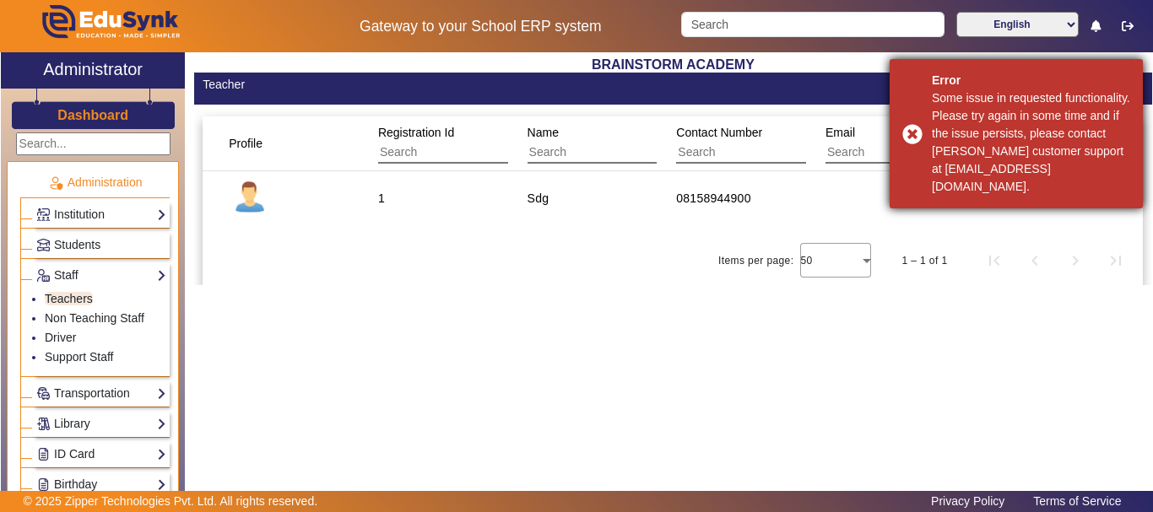
click at [918, 133] on div "Error Some issue in requested functionality. Please try again in some time and …" at bounding box center [1016, 133] width 253 height 149
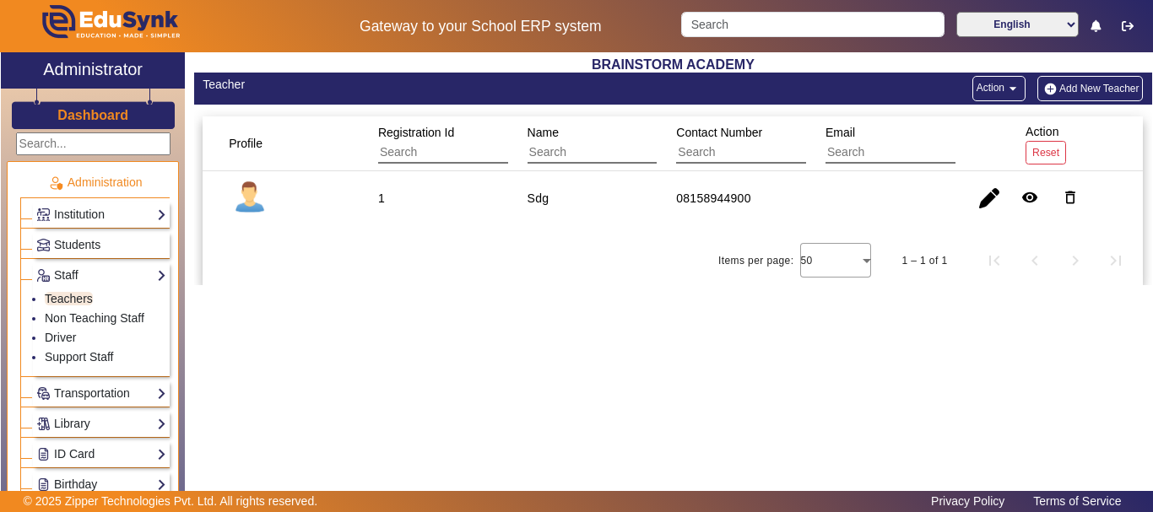
click at [983, 94] on button "Action arrow_drop_down" at bounding box center [999, 88] width 53 height 25
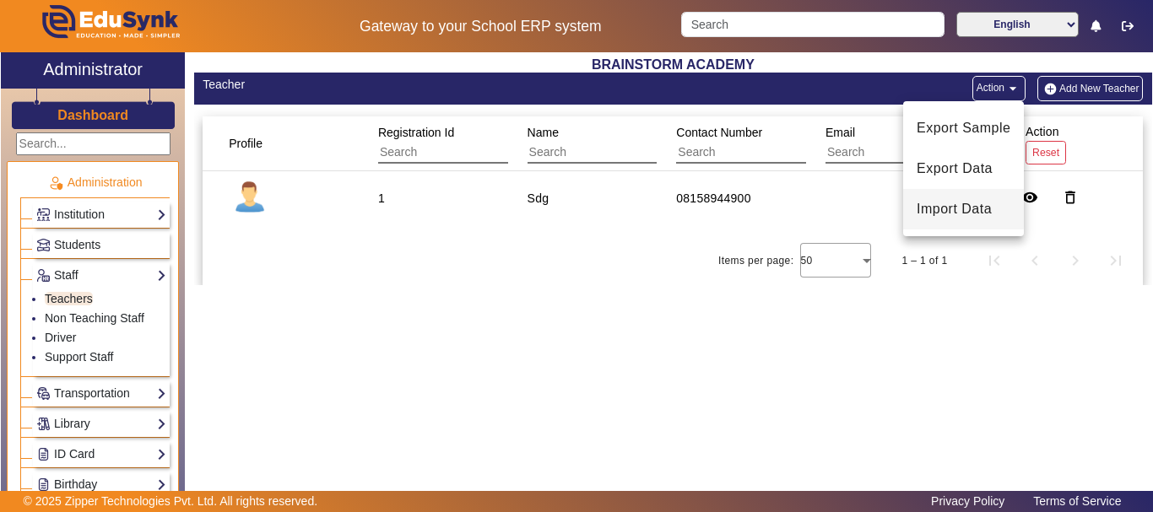
click at [958, 209] on span "Import Data" at bounding box center [964, 209] width 94 height 20
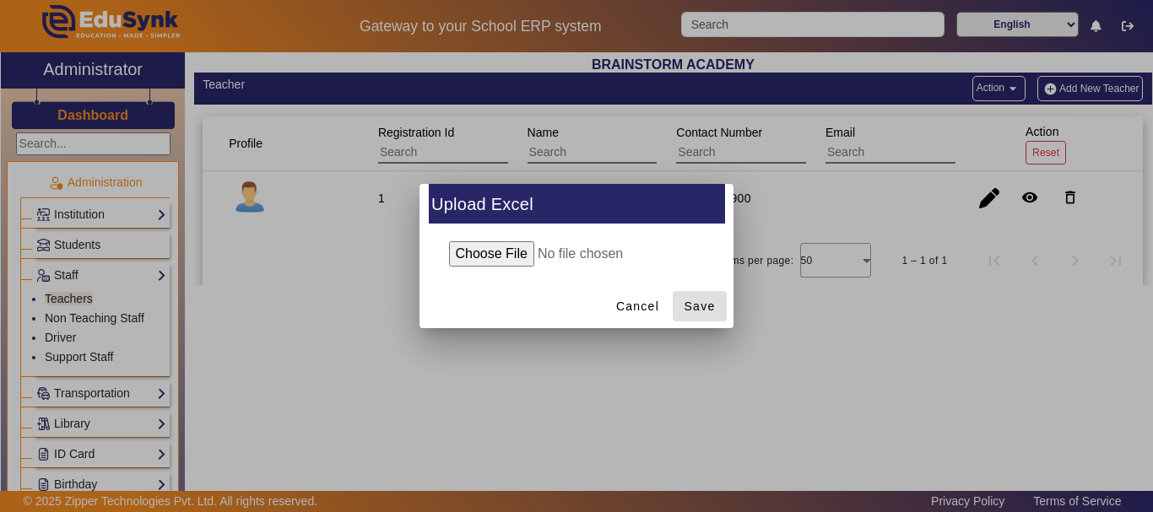
click at [509, 259] on input "file" at bounding box center [577, 253] width 274 height 25
click at [498, 269] on div at bounding box center [577, 254] width 314 height 59
click at [503, 259] on input "file" at bounding box center [577, 253] width 274 height 25
type input "C:\fakepath\Teacher_6_10_2025.xlsx"
click at [700, 304] on span "Save" at bounding box center [700, 307] width 31 height 18
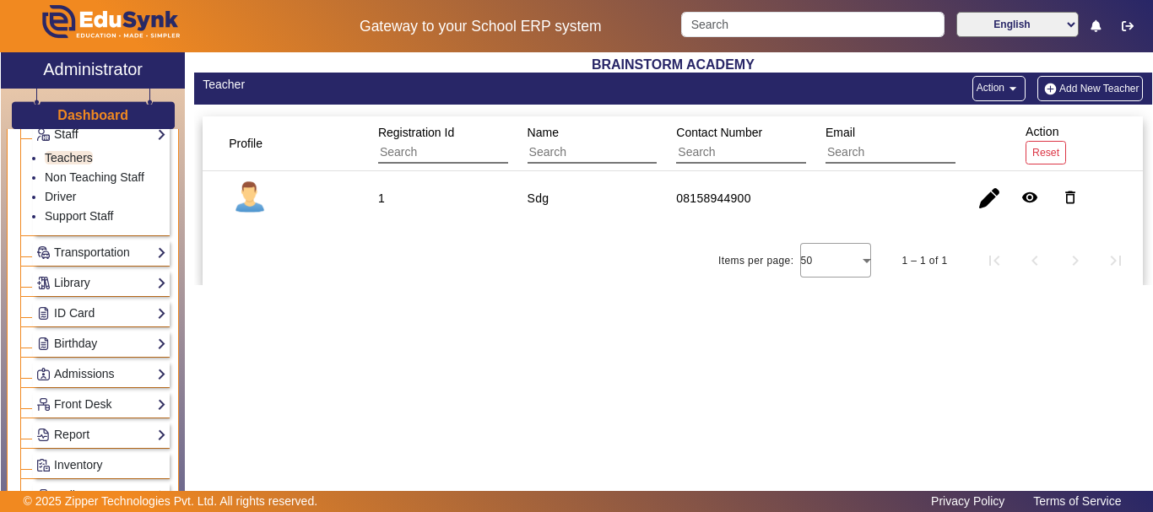
scroll to position [281, 0]
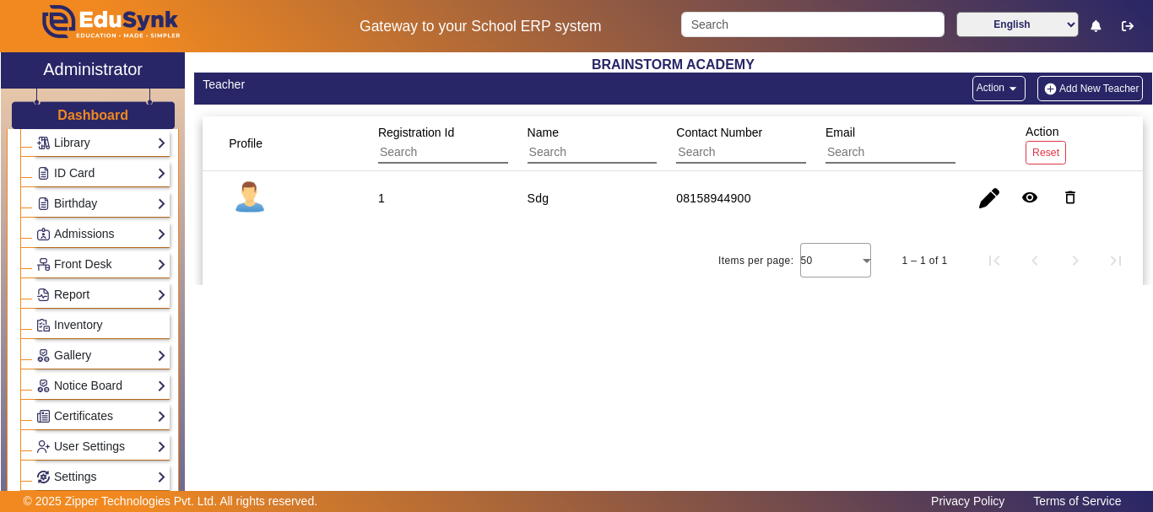
click at [158, 291] on link "Report" at bounding box center [101, 294] width 130 height 19
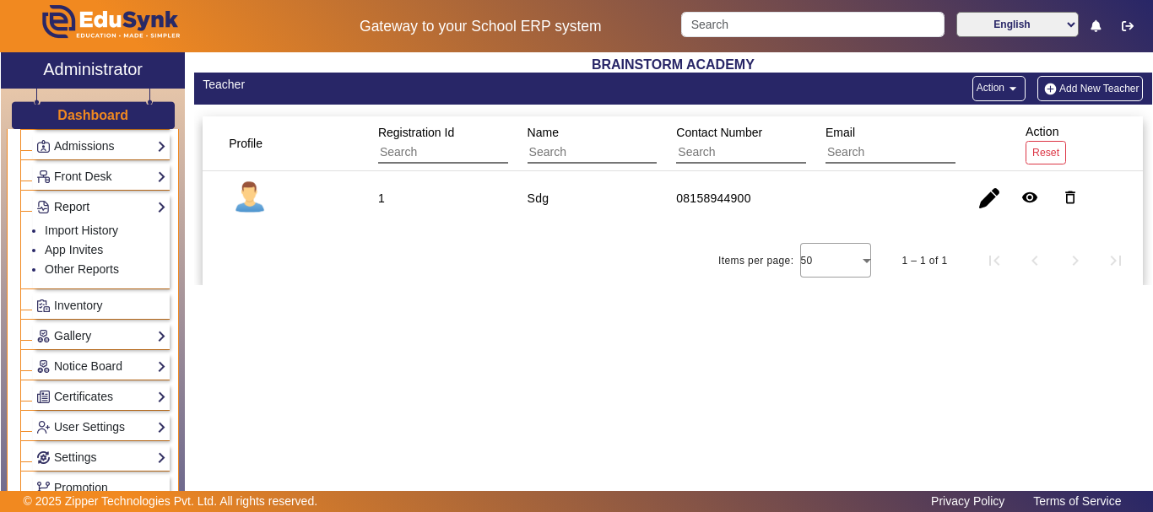
scroll to position [193, 0]
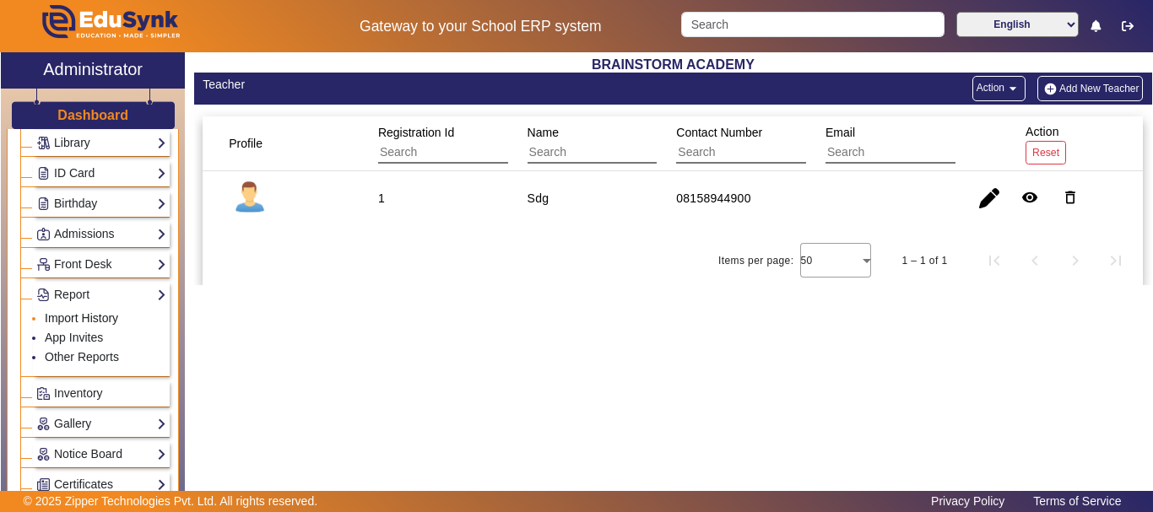
click at [101, 319] on link "Import History" at bounding box center [81, 319] width 73 height 14
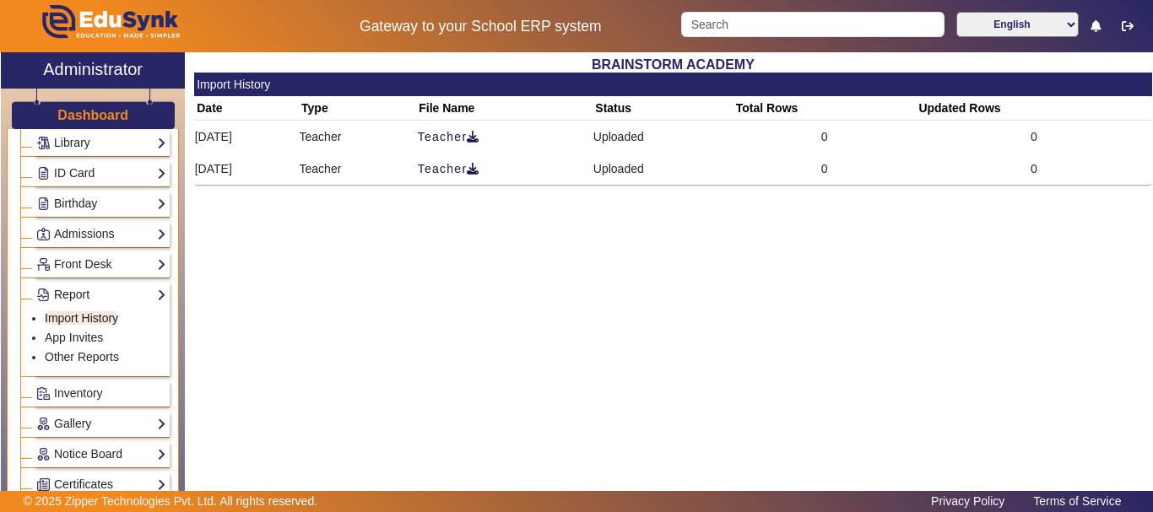
scroll to position [53, 0]
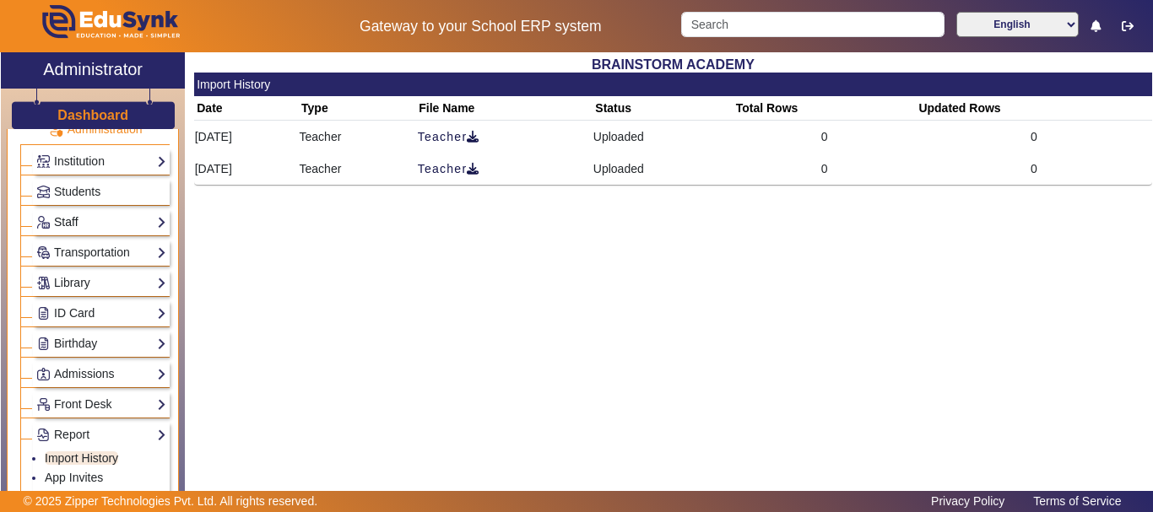
click at [140, 219] on link "Staff" at bounding box center [101, 222] width 130 height 19
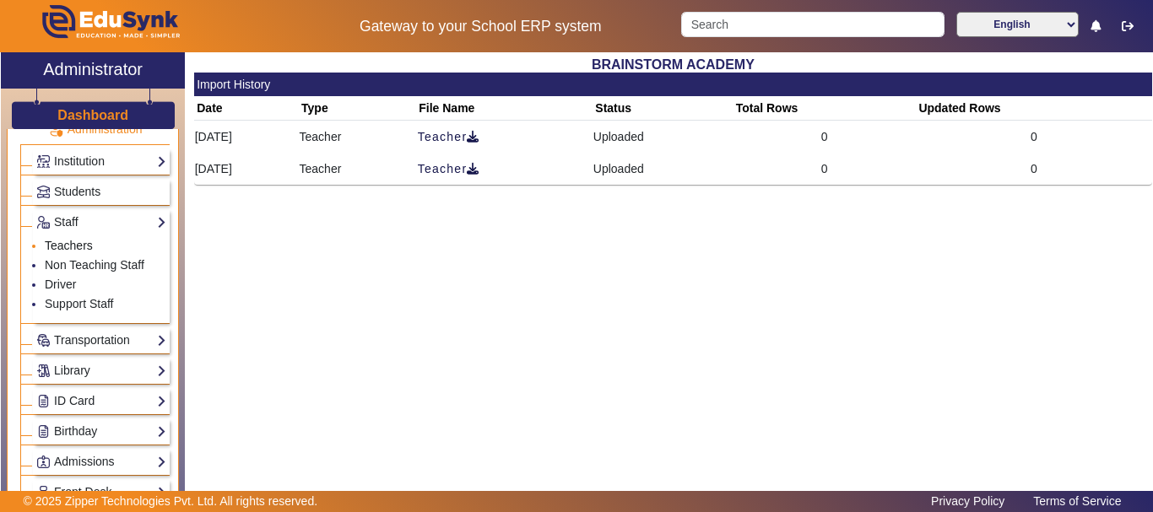
click at [67, 252] on link "Teachers" at bounding box center [69, 246] width 48 height 14
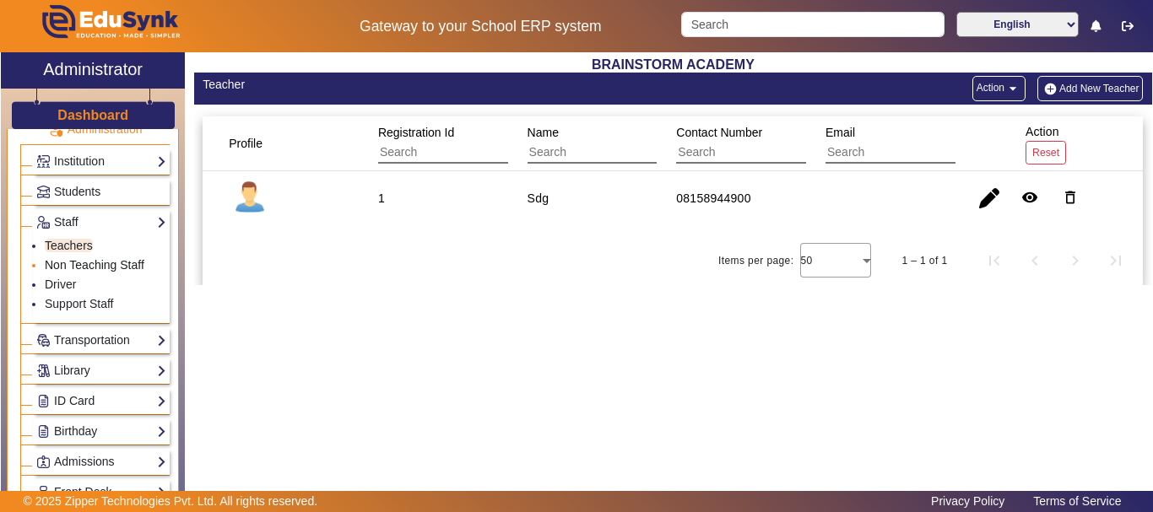
click at [117, 261] on link "Non Teaching Staff" at bounding box center [95, 265] width 100 height 14
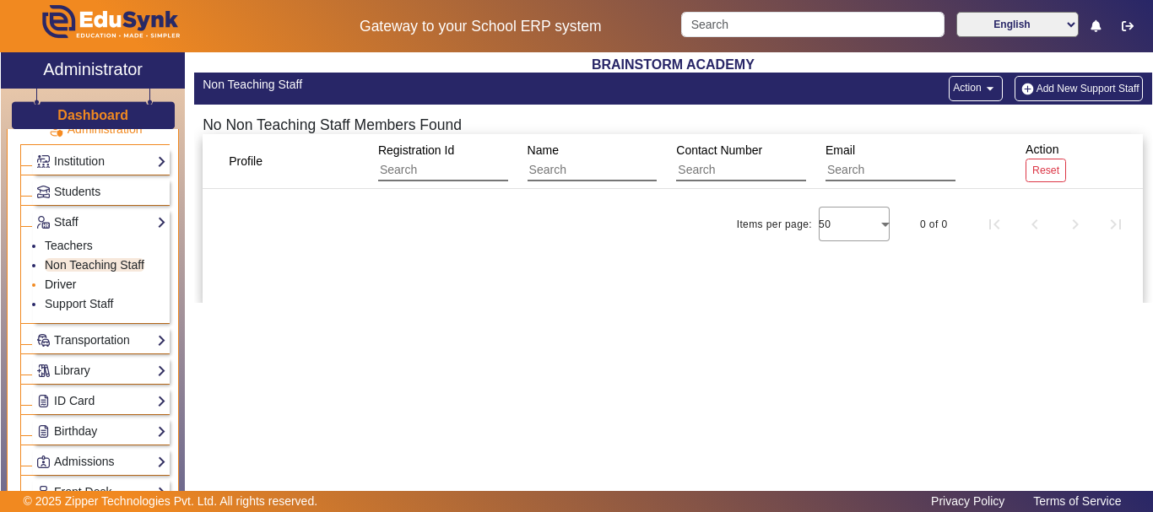
click at [66, 283] on link "Driver" at bounding box center [60, 285] width 31 height 14
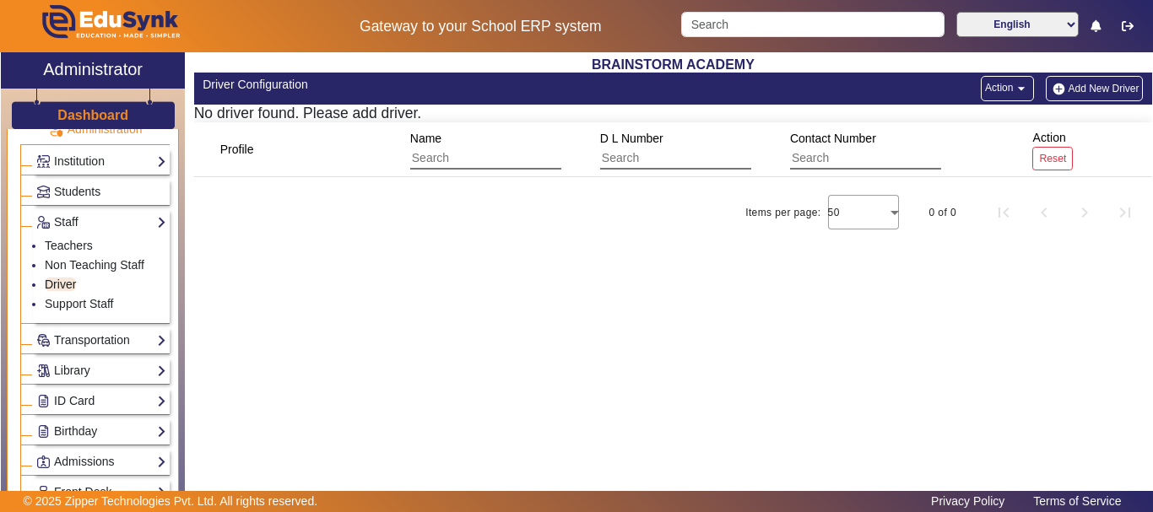
scroll to position [193, 0]
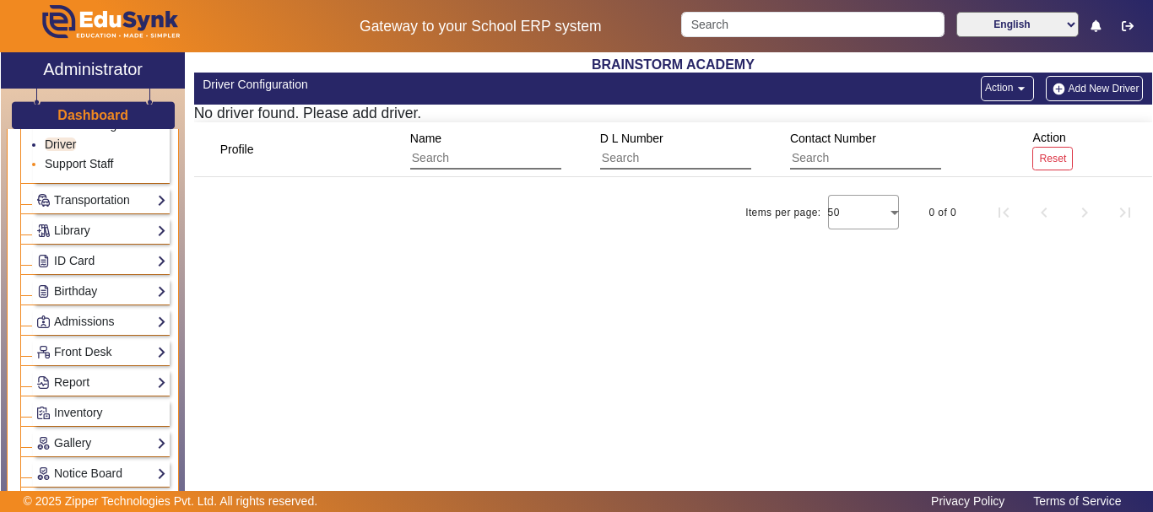
click at [110, 163] on link "Support Staff" at bounding box center [79, 164] width 68 height 14
click at [143, 198] on link "Transportation" at bounding box center [101, 200] width 130 height 19
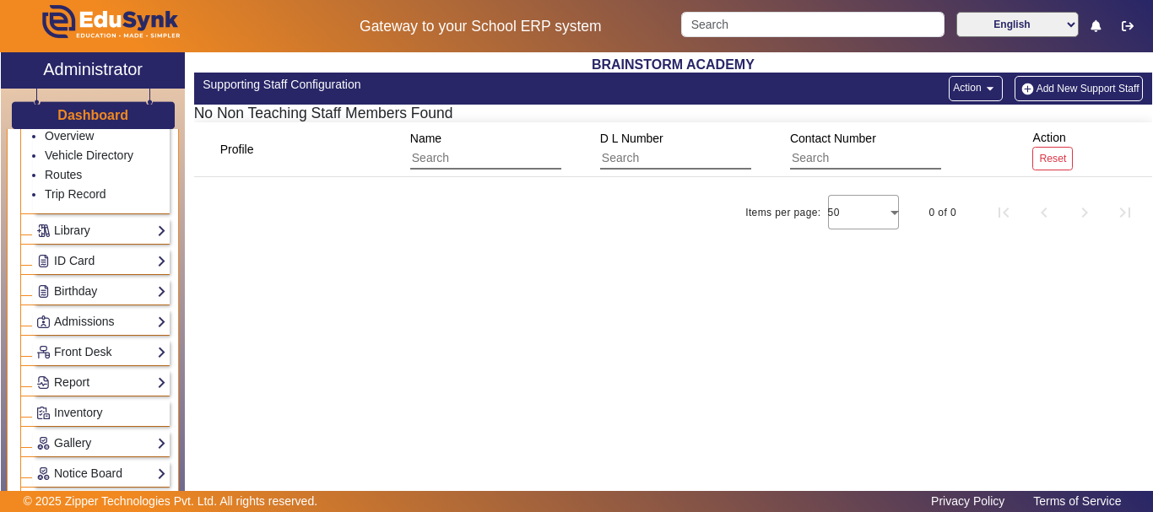
scroll to position [53, 0]
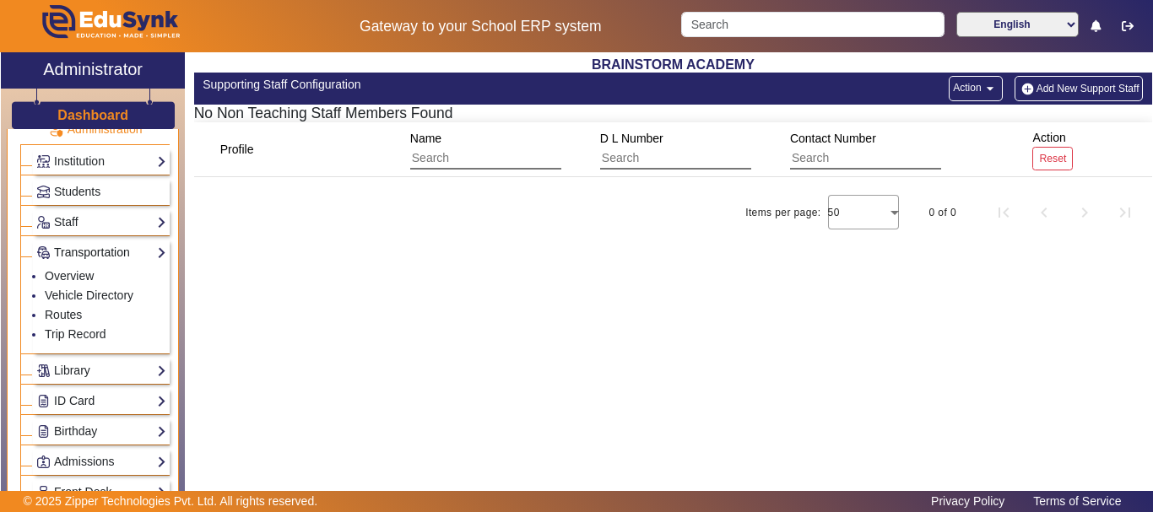
click at [124, 248] on link "Transportation" at bounding box center [101, 252] width 130 height 19
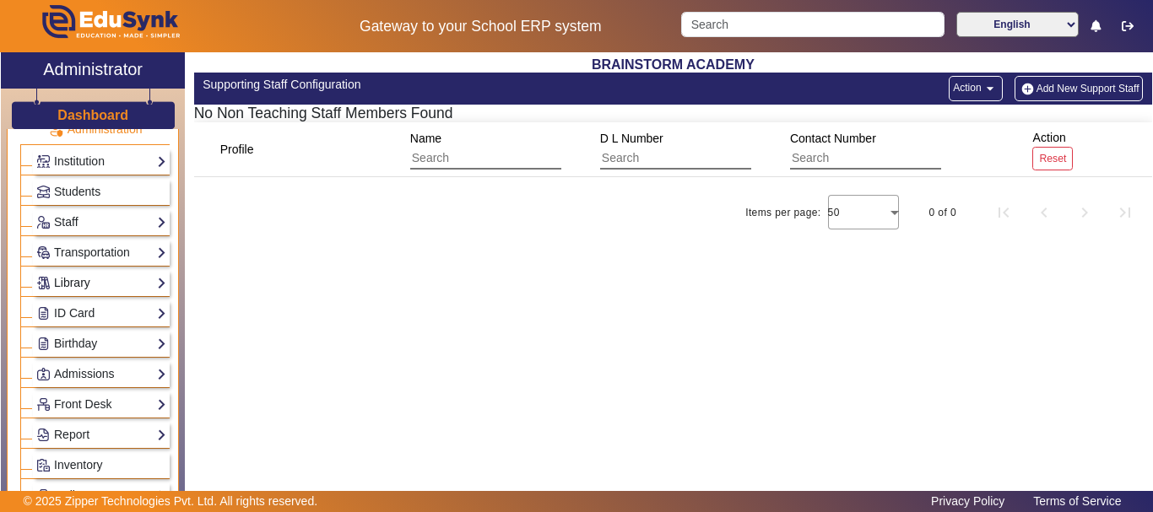
click at [153, 284] on link "Library" at bounding box center [101, 283] width 130 height 19
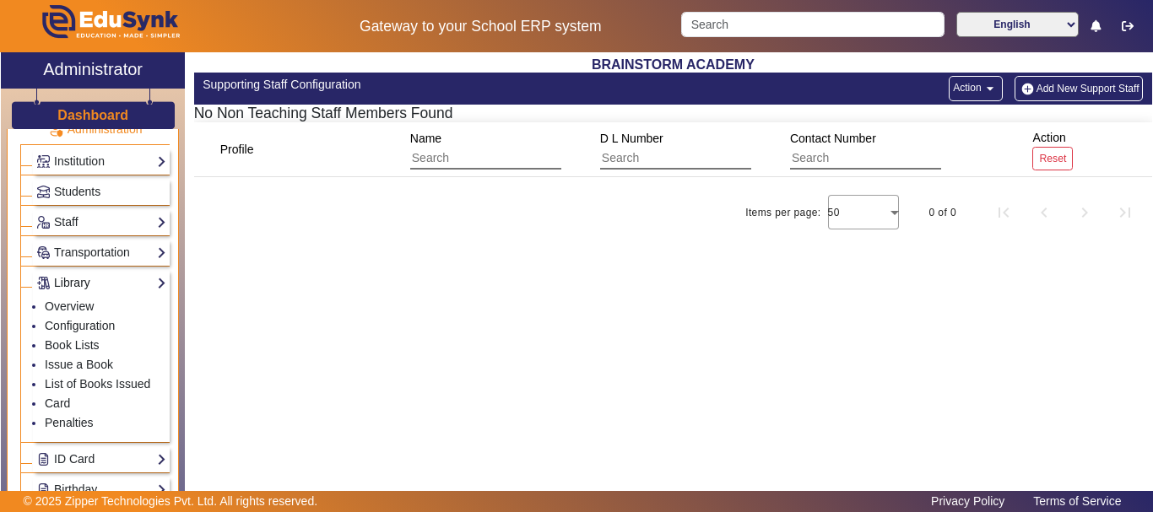
click at [153, 284] on link "Library" at bounding box center [101, 283] width 130 height 19
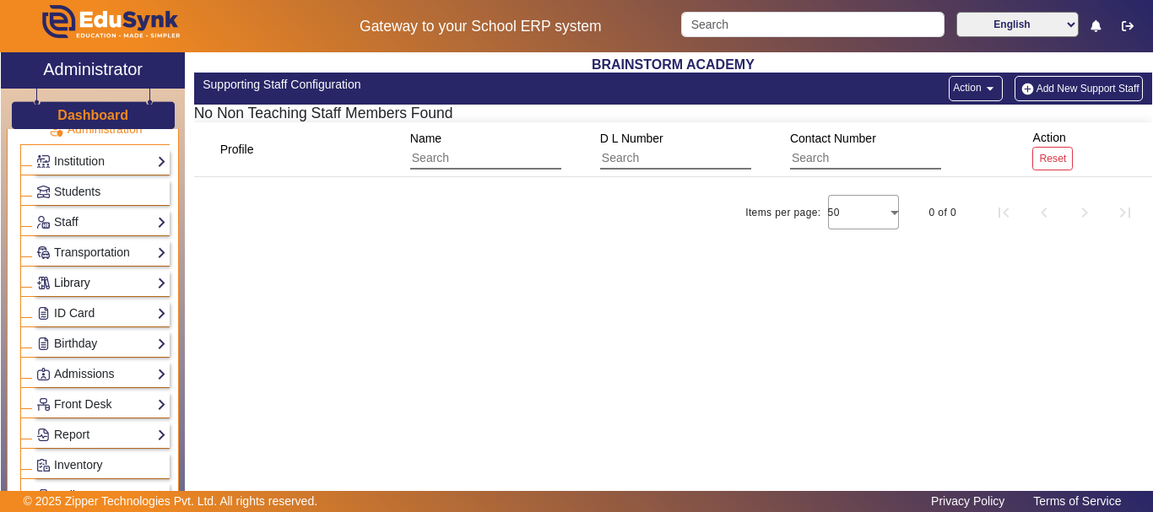
scroll to position [193, 0]
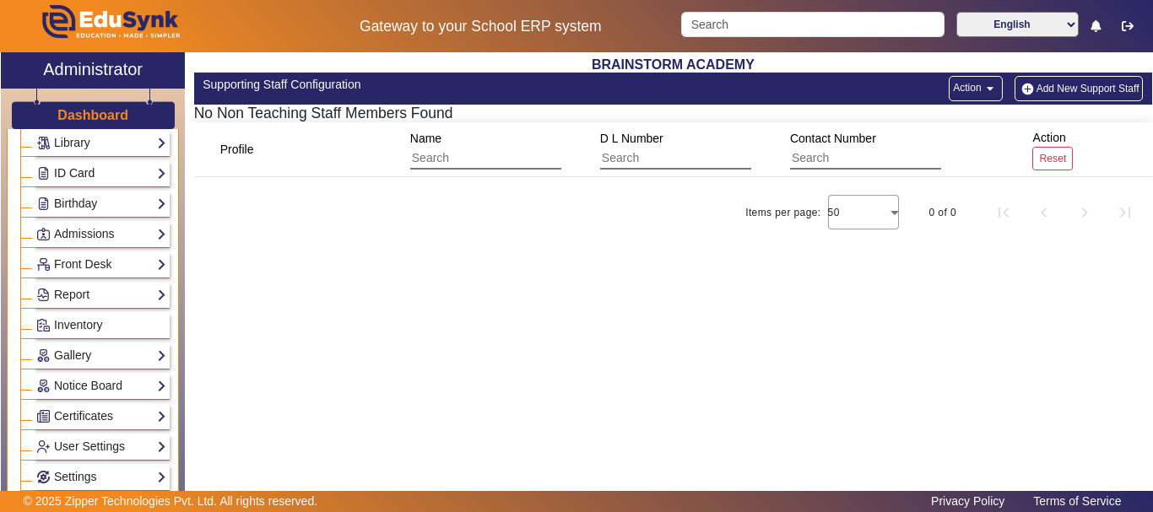
click at [133, 164] on link "ID Card" at bounding box center [101, 173] width 130 height 19
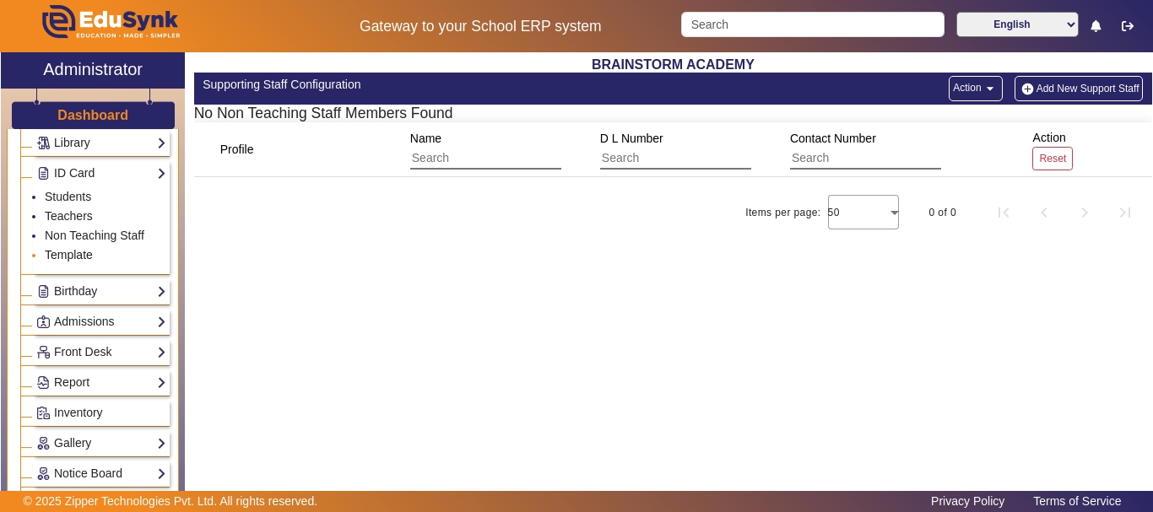
click at [73, 255] on link "Template" at bounding box center [69, 255] width 48 height 14
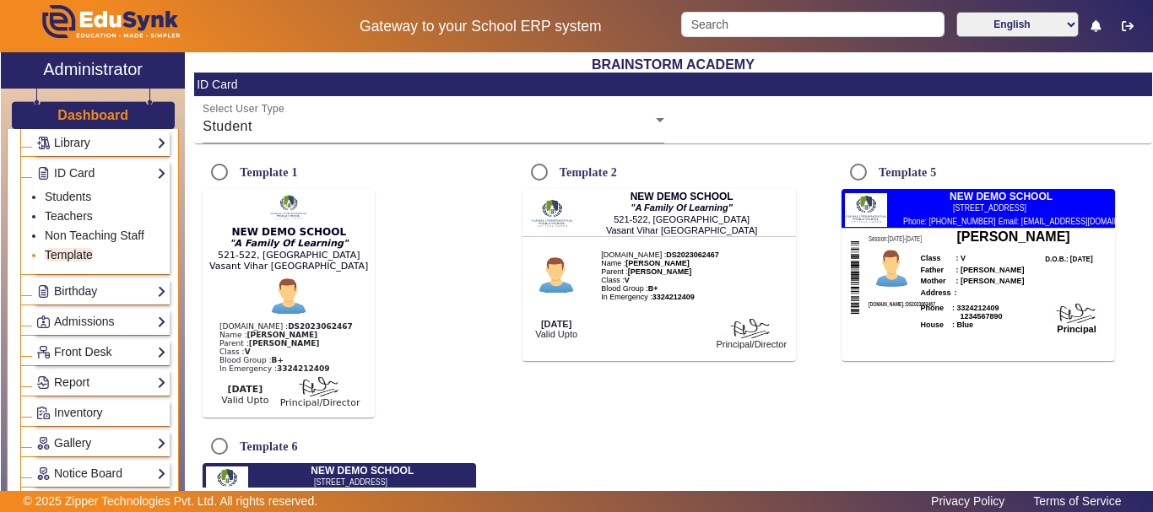
radio input "true"
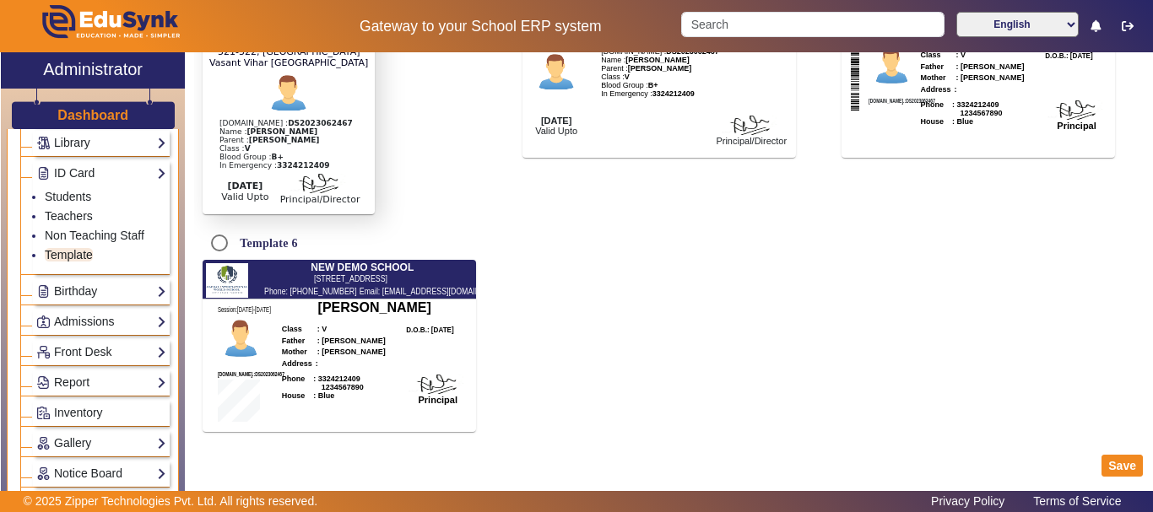
scroll to position [73, 0]
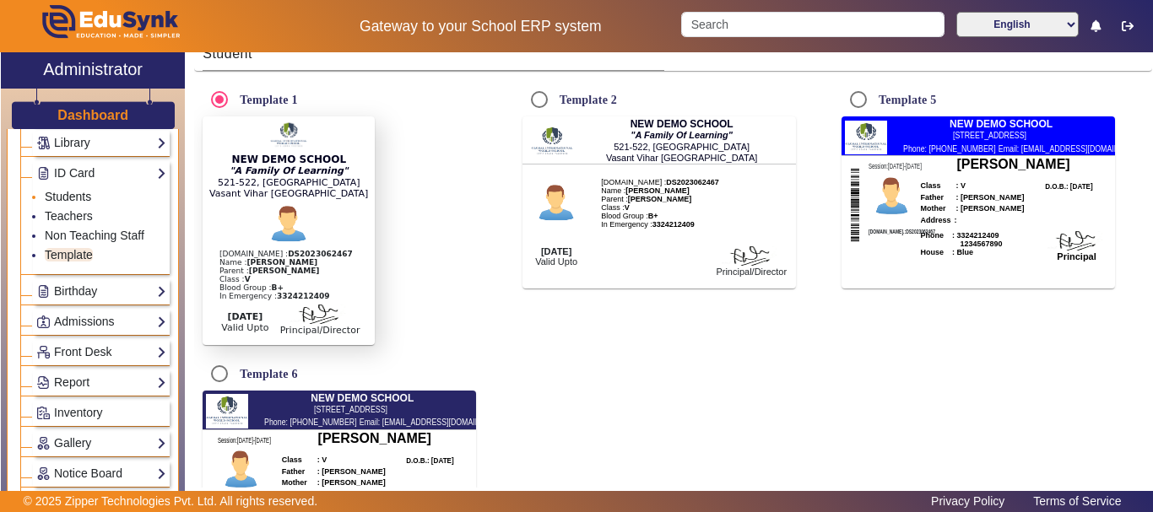
click at [89, 197] on link "Students" at bounding box center [68, 197] width 46 height 14
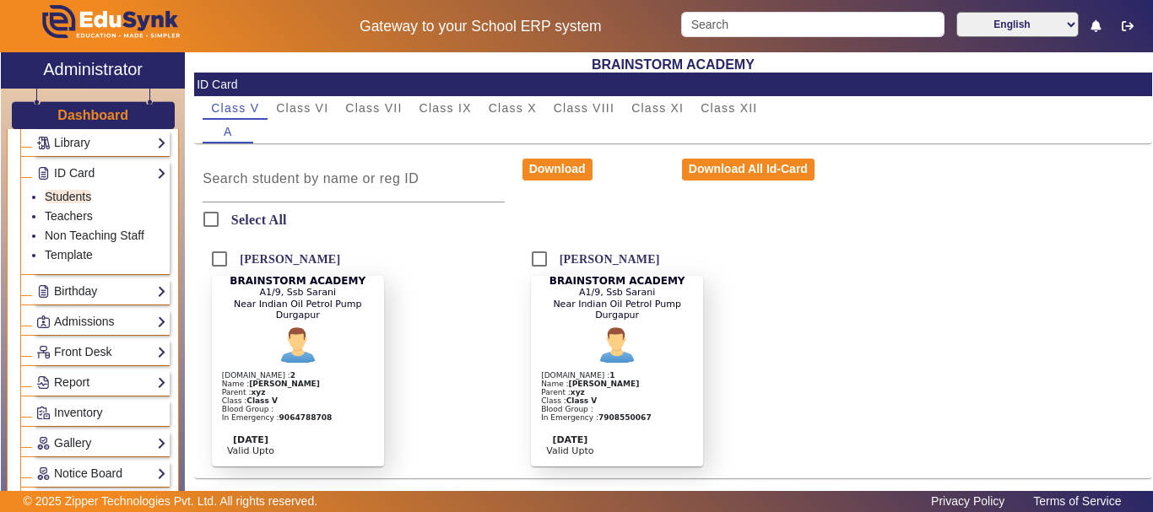
click at [251, 218] on h6 "Select All" at bounding box center [259, 220] width 56 height 16
click at [228, 218] on input "Select All" at bounding box center [211, 220] width 34 height 34
checkbox input "true"
click at [460, 254] on div "[PERSON_NAME] BRAINSTORM ACADEMY A1/9, Ssb Sarani Near Indian Oil Petrol Pump D…" at bounding box center [353, 360] width 319 height 236
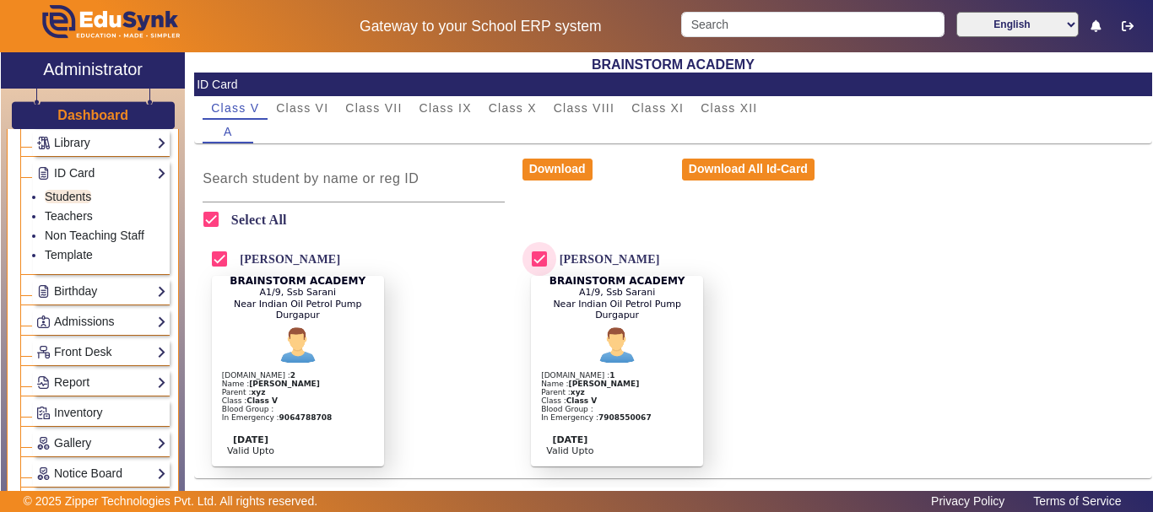
click at [535, 259] on input "[PERSON_NAME]" at bounding box center [540, 259] width 34 height 34
checkbox input "false"
click at [210, 252] on input "[PERSON_NAME]" at bounding box center [220, 259] width 34 height 34
checkbox input "false"
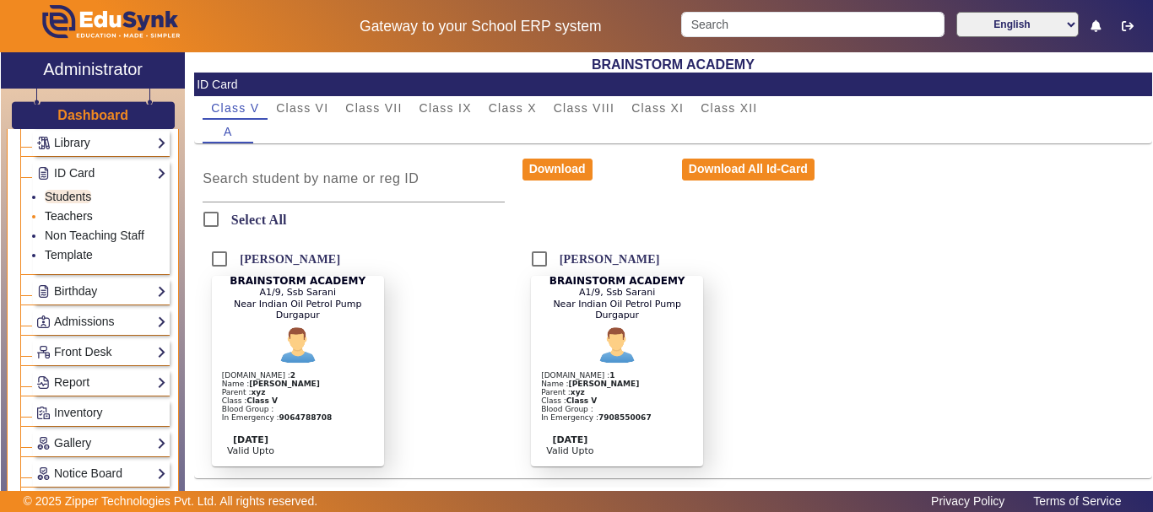
click at [69, 212] on link "Teachers" at bounding box center [69, 216] width 48 height 14
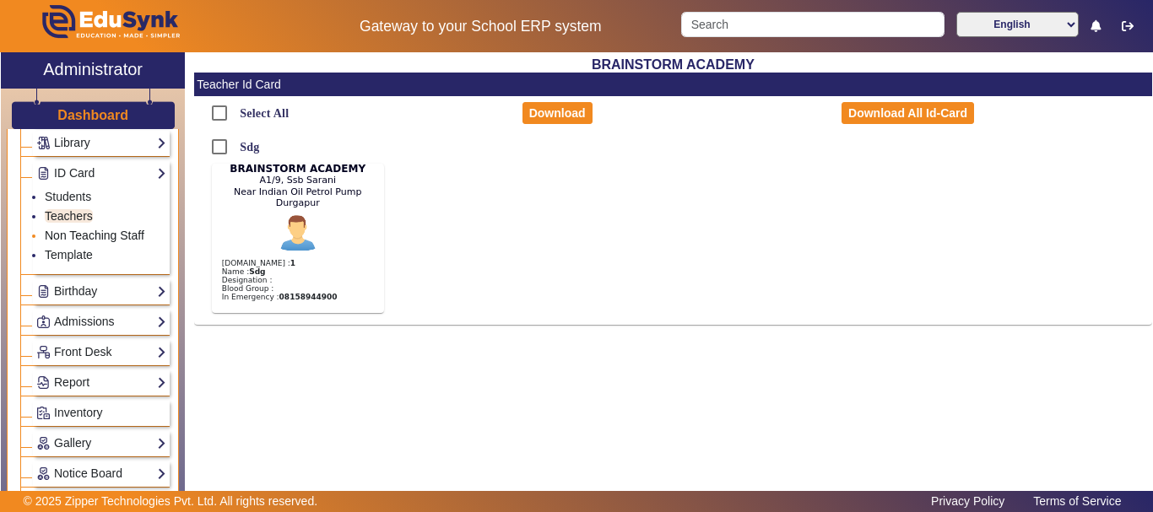
click at [100, 231] on link "Non Teaching Staff" at bounding box center [95, 236] width 100 height 14
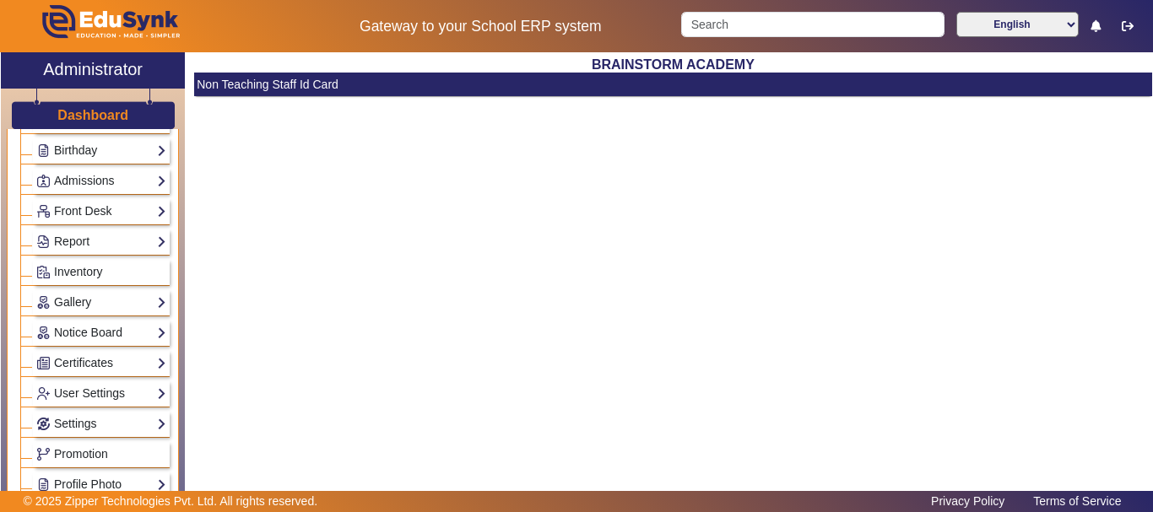
scroll to position [193, 0]
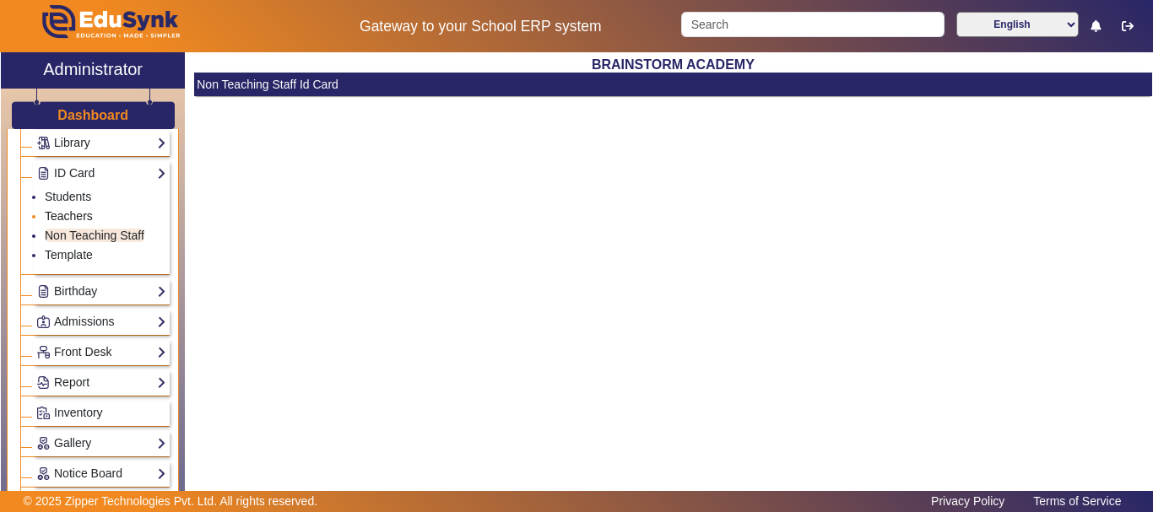
click at [72, 215] on link "Teachers" at bounding box center [69, 216] width 48 height 14
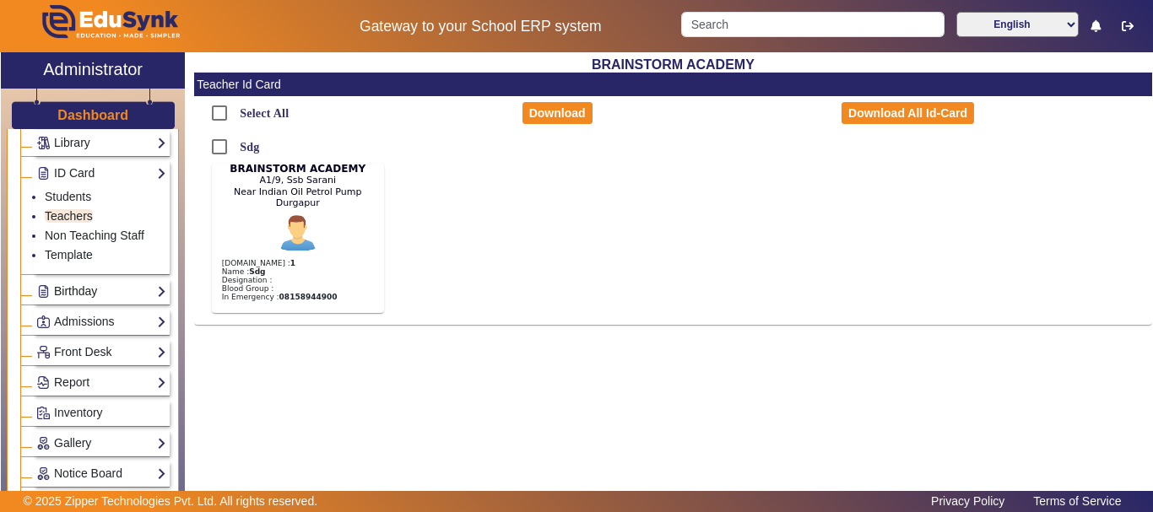
click at [77, 289] on link "Birthday" at bounding box center [101, 291] width 130 height 19
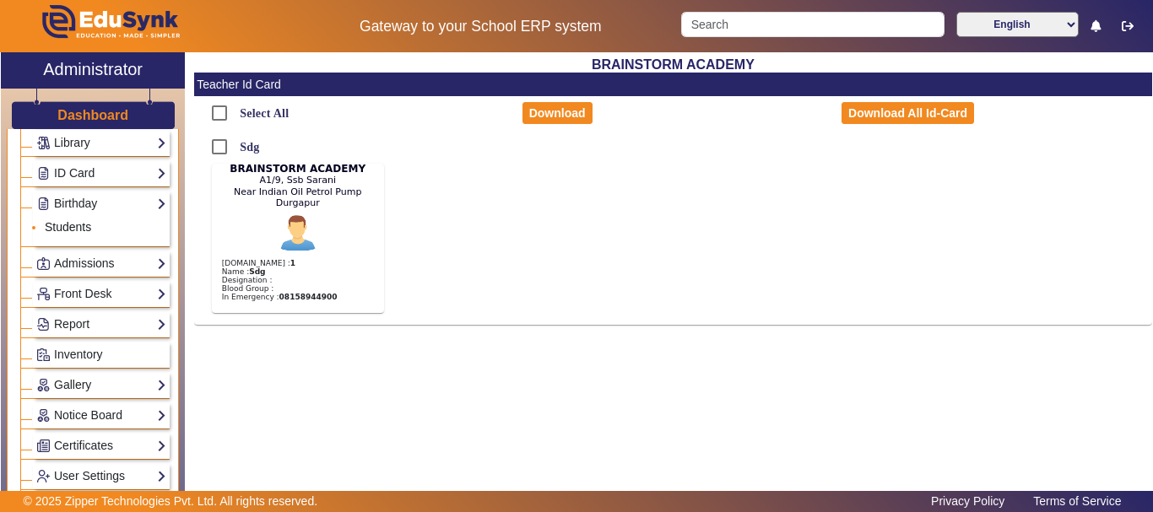
click at [69, 228] on link "Students" at bounding box center [68, 227] width 46 height 14
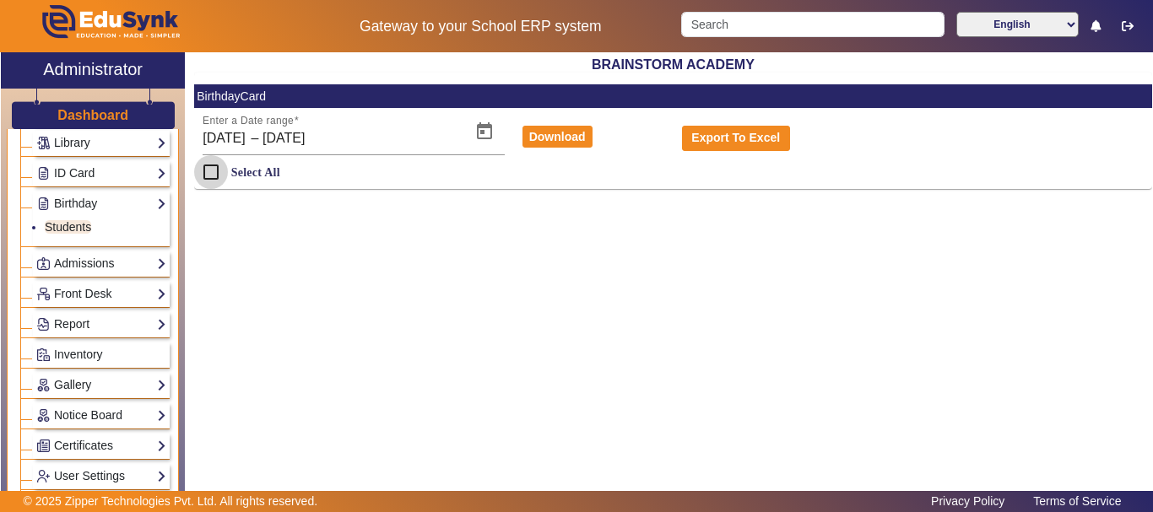
click at [210, 171] on input "Select All" at bounding box center [211, 172] width 34 height 34
checkbox input "false"
click at [483, 116] on span "Open calendar" at bounding box center [484, 131] width 41 height 41
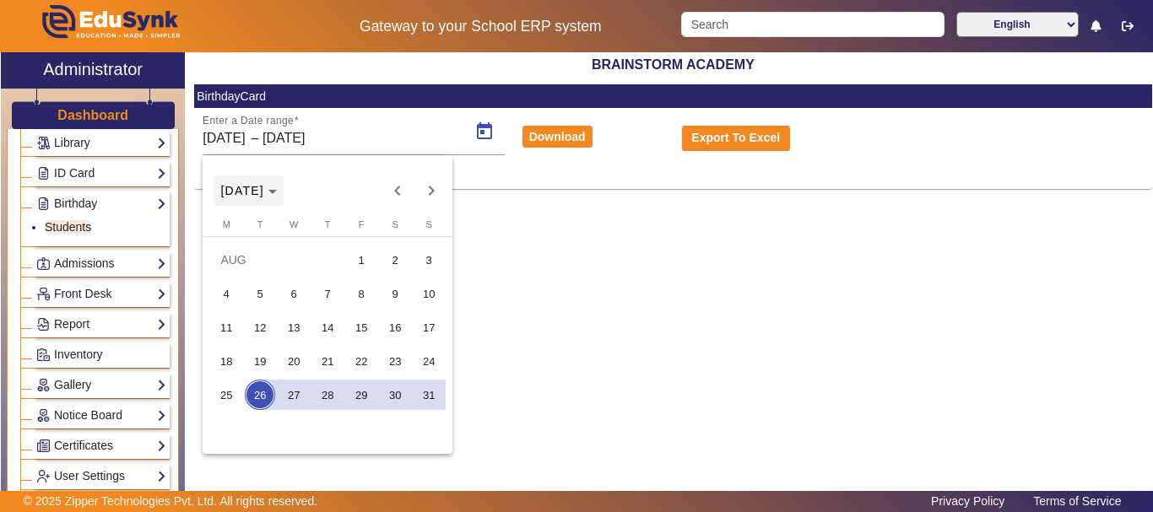
click at [241, 199] on span "Choose month and year" at bounding box center [249, 191] width 70 height 41
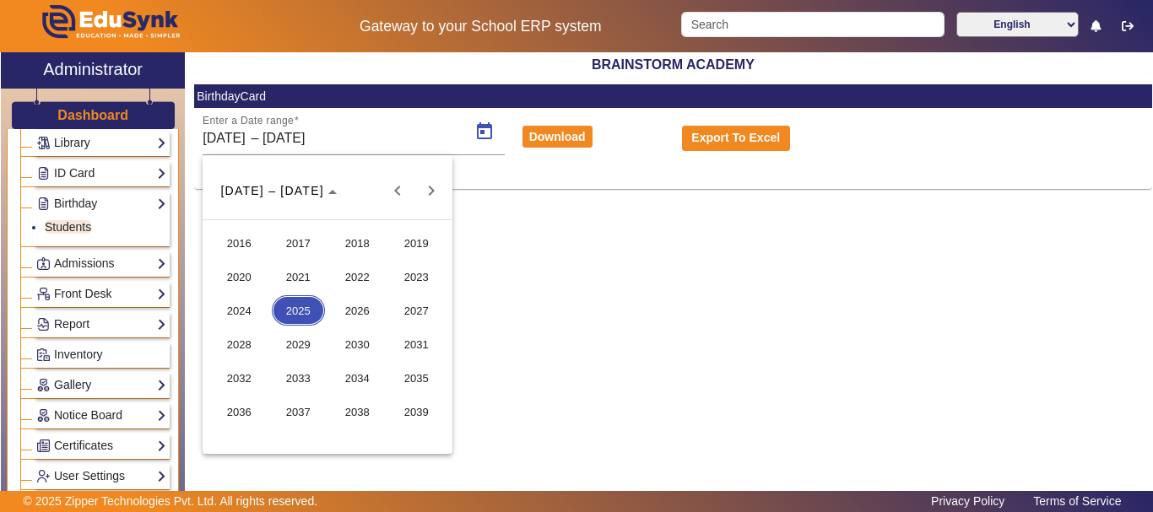
click at [301, 301] on span "2025" at bounding box center [298, 310] width 53 height 30
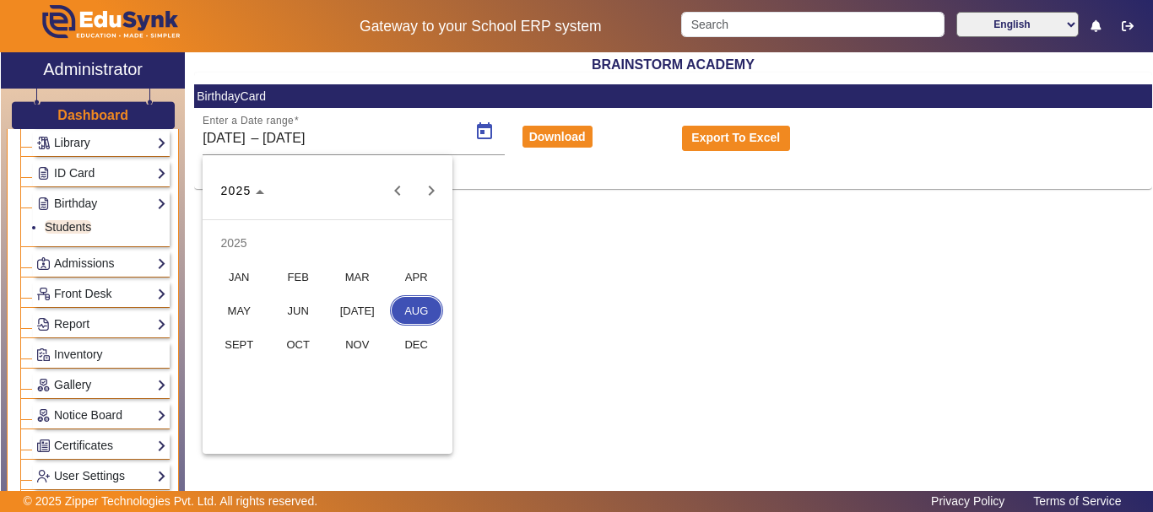
click at [242, 318] on span "MAY" at bounding box center [239, 310] width 53 height 30
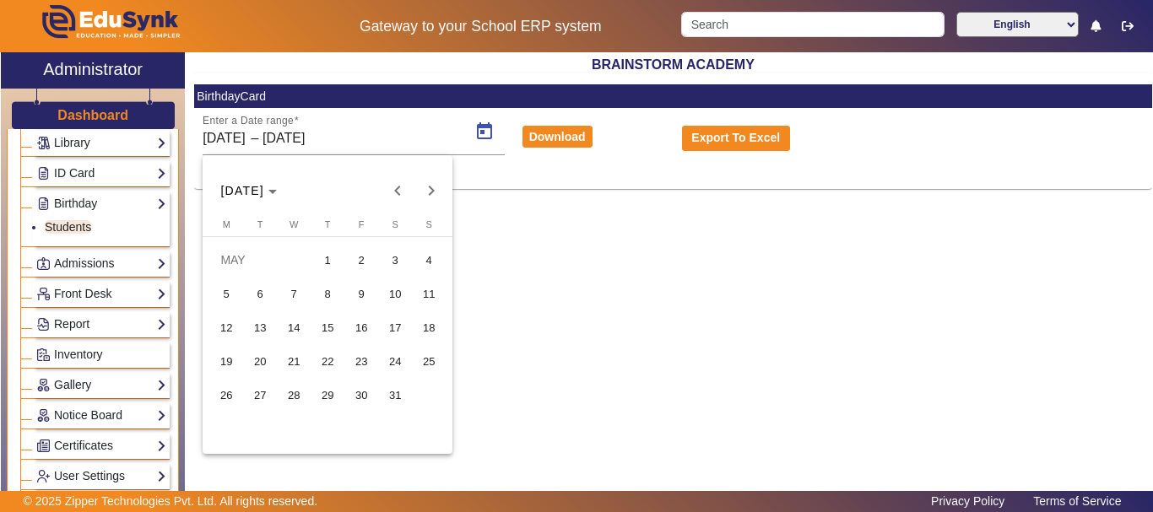
click at [369, 407] on span "30" at bounding box center [361, 395] width 30 height 30
type input "[DATE]"
click at [615, 323] on div at bounding box center [576, 256] width 1153 height 512
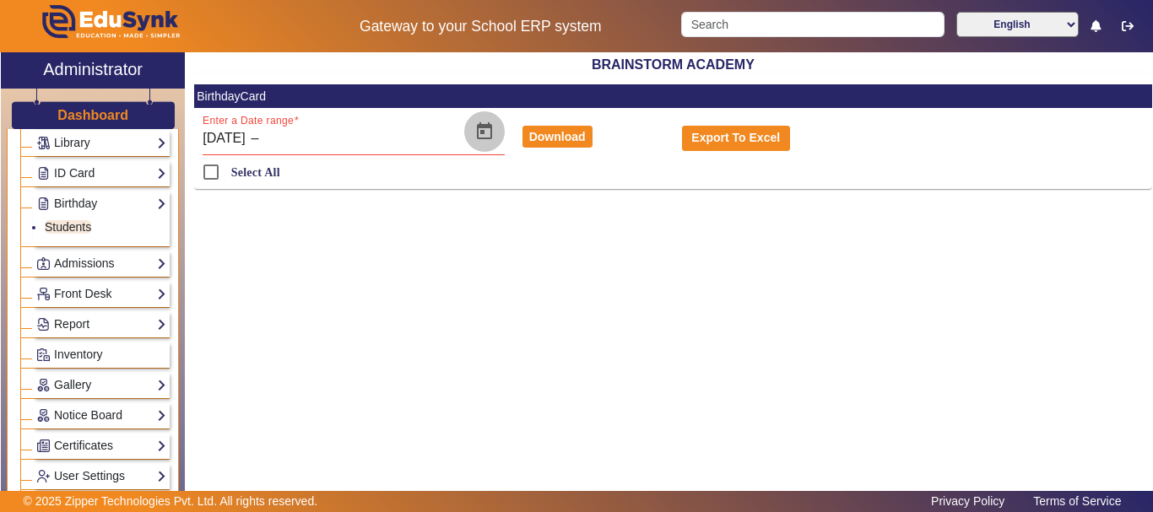
click at [479, 133] on span "Open calendar" at bounding box center [484, 131] width 41 height 41
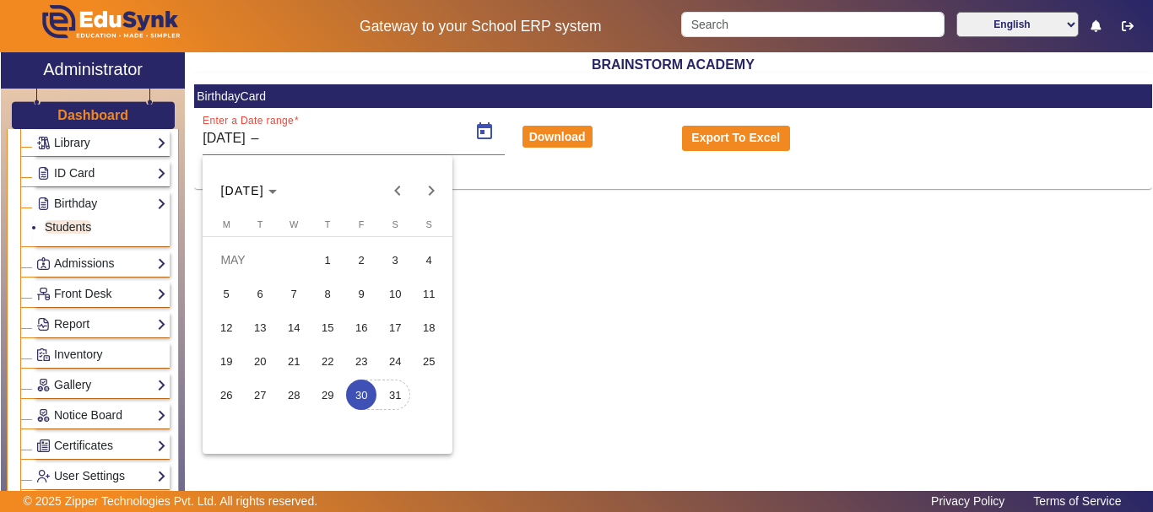
click at [385, 395] on span "31" at bounding box center [395, 395] width 30 height 30
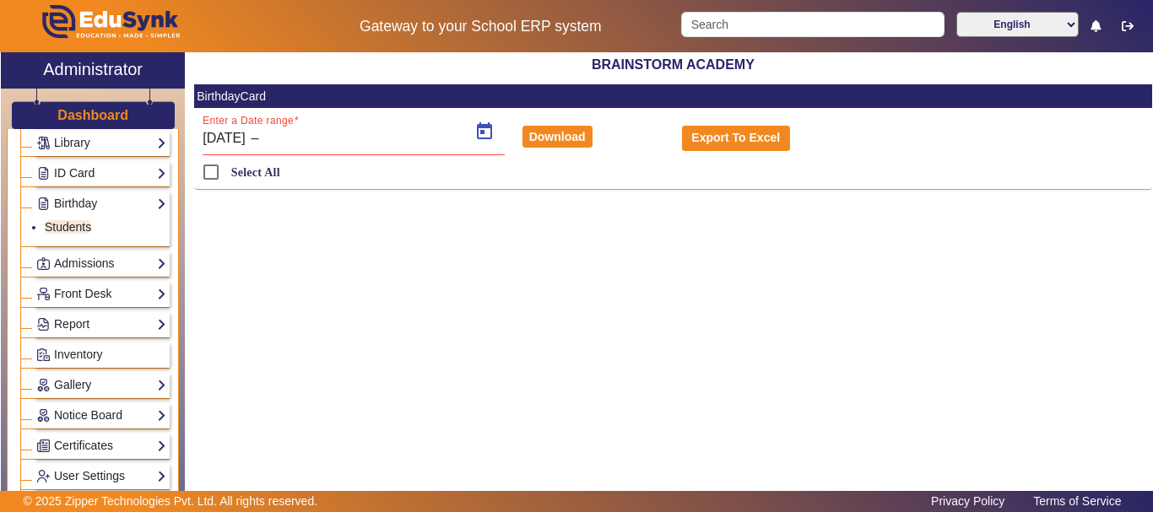
type input "[DATE]"
click at [145, 259] on link "Admissions" at bounding box center [101, 263] width 130 height 19
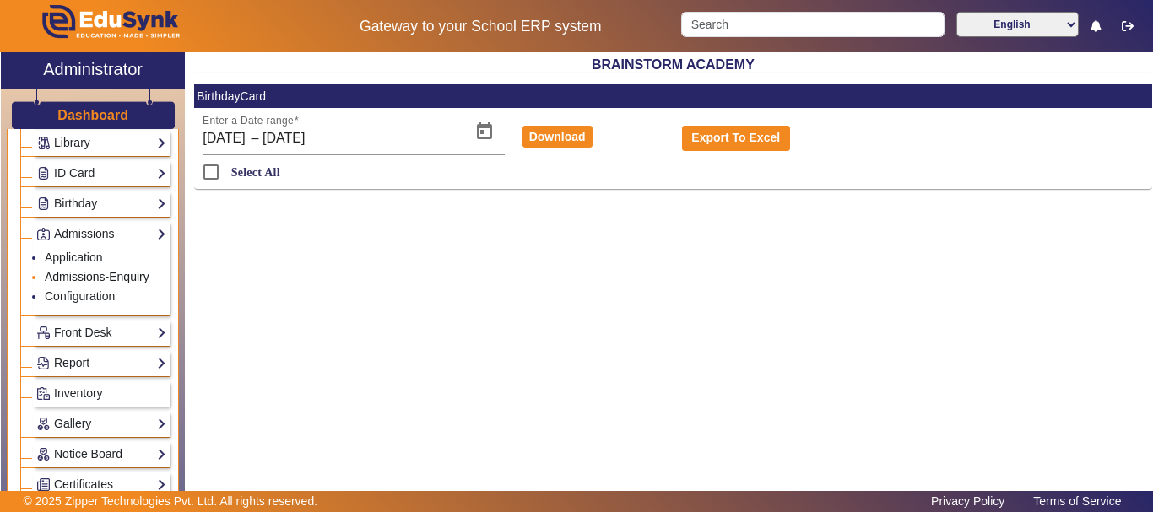
click at [122, 277] on link "Admissions-Enquiry" at bounding box center [97, 277] width 105 height 14
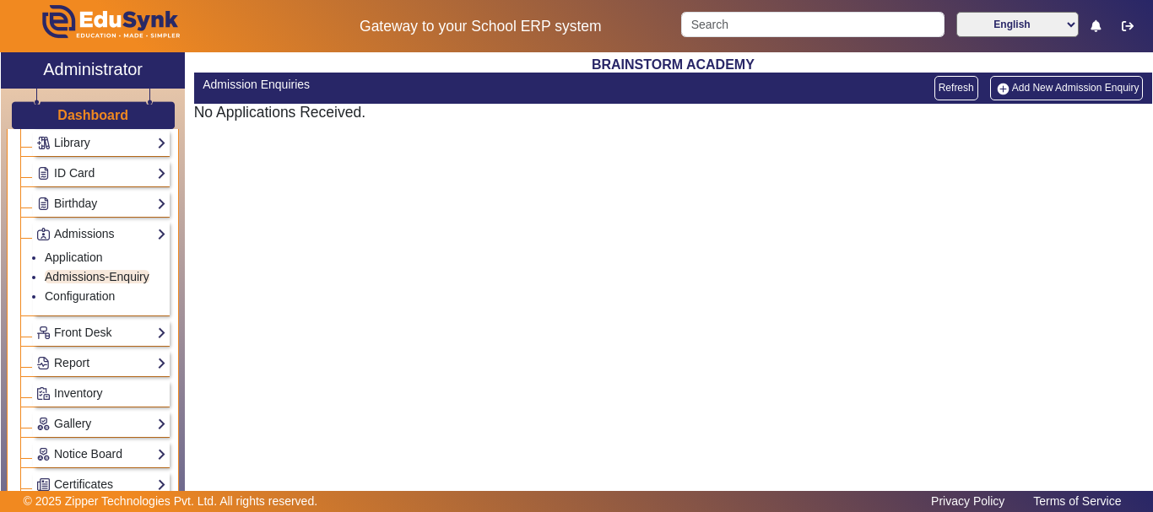
click at [1030, 83] on link "Add New Admission Enquiry" at bounding box center [1067, 88] width 154 height 24
click at [93, 257] on link "Application" at bounding box center [74, 258] width 58 height 14
click at [1051, 84] on link "Add New Admission" at bounding box center [1085, 88] width 116 height 24
click at [1070, 92] on link "Add New Admission" at bounding box center [1085, 88] width 116 height 24
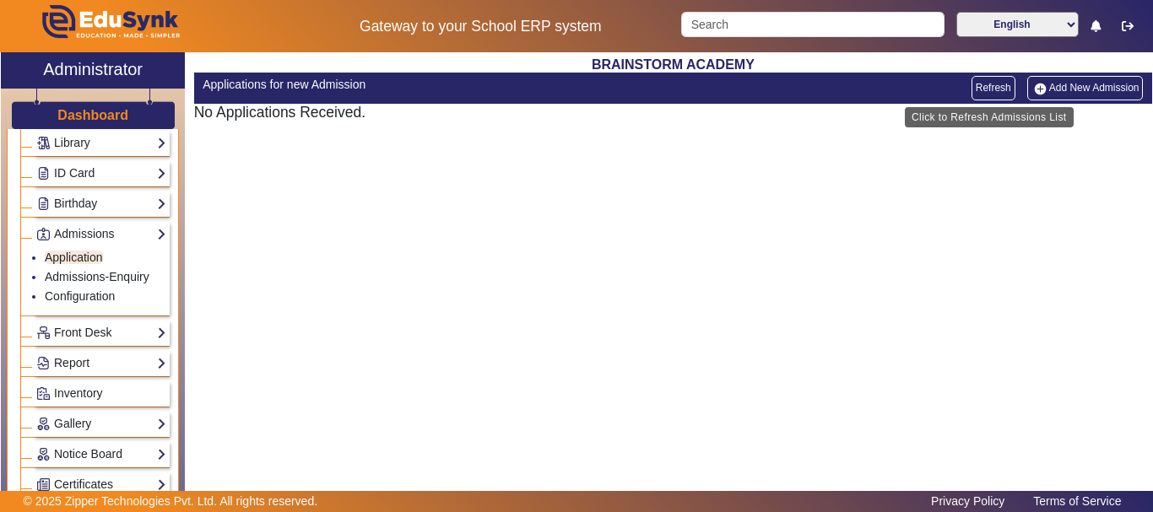
click at [977, 92] on link "Refresh" at bounding box center [994, 88] width 44 height 24
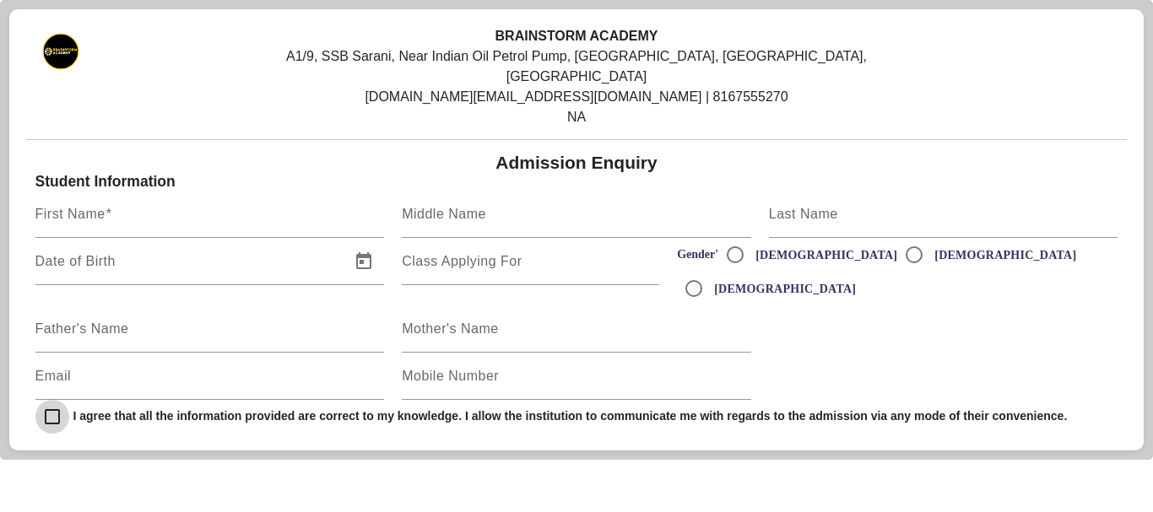
click at [56, 400] on input "checkbox" at bounding box center [52, 417] width 34 height 34
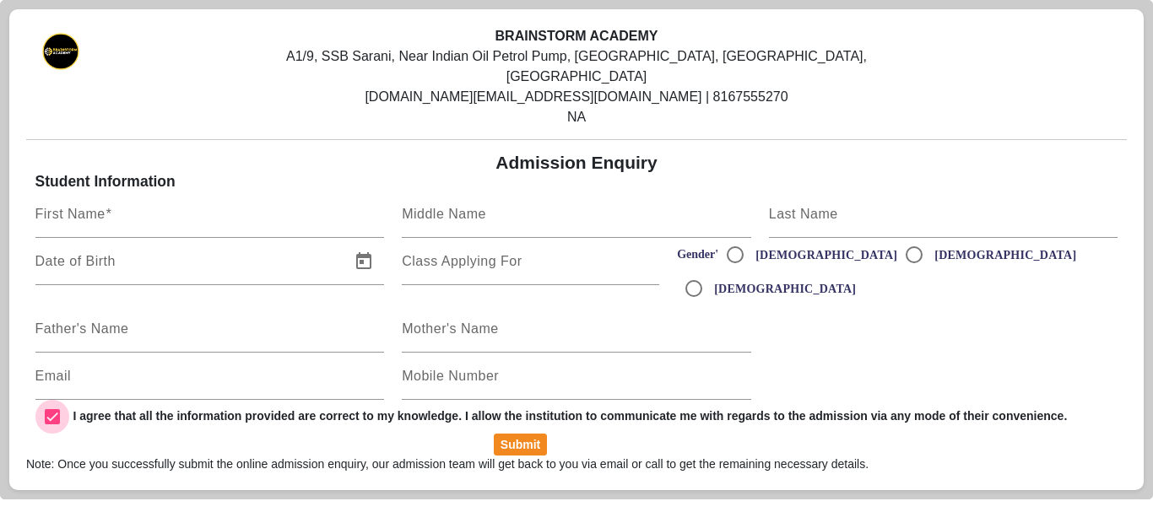
click at [56, 400] on input "checkbox" at bounding box center [52, 417] width 34 height 34
checkbox input "false"
